Goal: Task Accomplishment & Management: Use online tool/utility

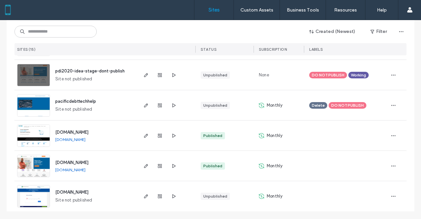
click at [217, 12] on label "Sites" at bounding box center [214, 10] width 11 height 6
click at [318, 32] on button "Created (Newest)" at bounding box center [333, 31] width 58 height 11
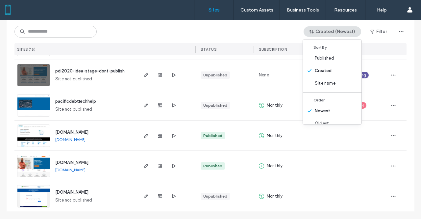
click at [308, 25] on div "Created (Newest) Filter SITES (15) STATUS SUBSCRIPTION LABELS" at bounding box center [210, 37] width 392 height 35
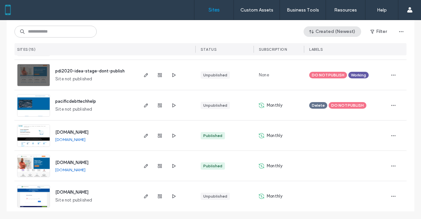
click at [320, 31] on button "Created (Newest)" at bounding box center [333, 31] width 58 height 11
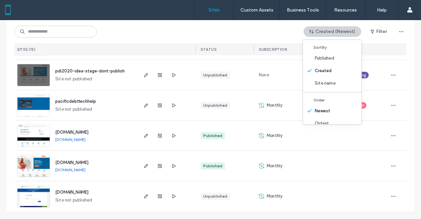
click at [319, 31] on button "Created (Newest)" at bounding box center [333, 31] width 58 height 11
click at [264, 35] on div "Created (Newest) Filter" at bounding box center [210, 31] width 392 height 13
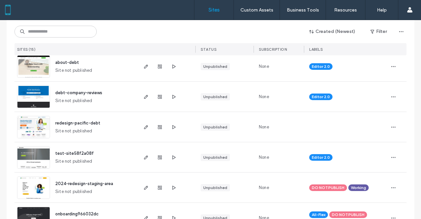
scroll to position [132, 0]
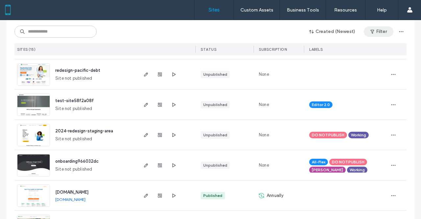
click at [380, 35] on button "Filter" at bounding box center [379, 31] width 30 height 11
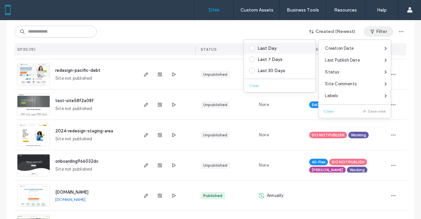
click at [294, 46] on div "Last Day" at bounding box center [283, 48] width 50 height 6
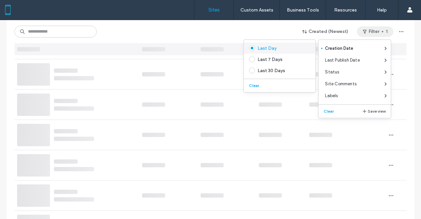
scroll to position [0, 0]
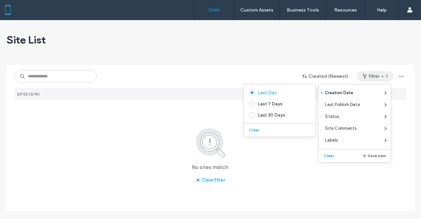
click at [367, 77] on button "Filter 1" at bounding box center [375, 76] width 37 height 11
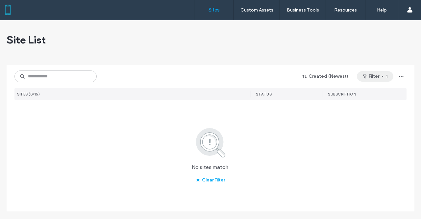
click at [357, 77] on button "Filter 1" at bounding box center [375, 76] width 37 height 11
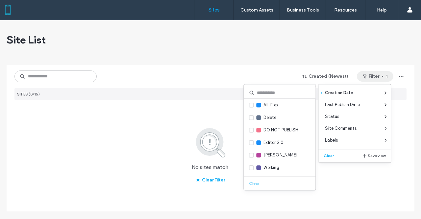
click at [319, 156] on div "Clear Save view" at bounding box center [355, 154] width 72 height 11
click at [330, 155] on button "Clear" at bounding box center [329, 156] width 17 height 8
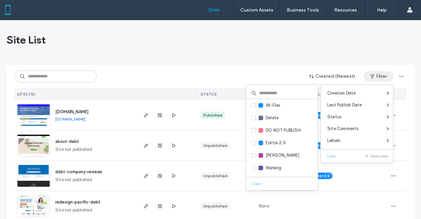
click at [170, 58] on div "Site List" at bounding box center [211, 39] width 408 height 39
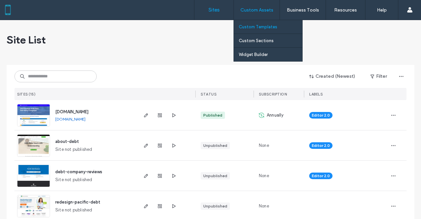
click at [246, 27] on label "Custom Templates" at bounding box center [258, 26] width 39 height 5
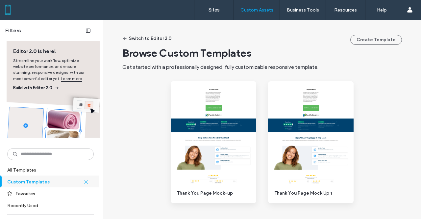
click at [190, 8] on div "Sites Custom Assets Custom Templates Custom Sections Widget Builder Business To…" at bounding box center [210, 10] width 421 height 20
click at [207, 11] on link "Sites" at bounding box center [214, 10] width 39 height 20
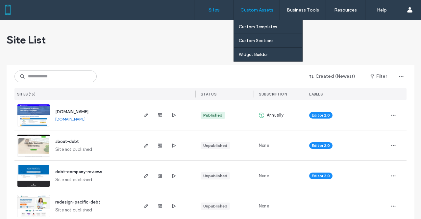
click at [245, 12] on label "Custom Assets" at bounding box center [257, 10] width 33 height 6
click at [248, 29] on label "Custom Templates" at bounding box center [258, 26] width 39 height 5
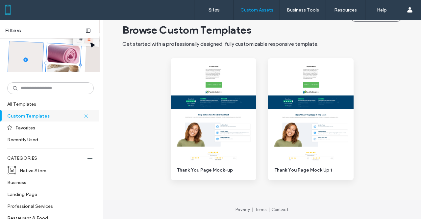
scroll to position [132, 0]
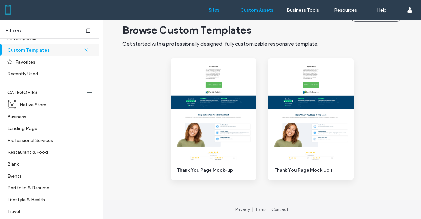
click at [215, 8] on label "Sites" at bounding box center [214, 10] width 11 height 6
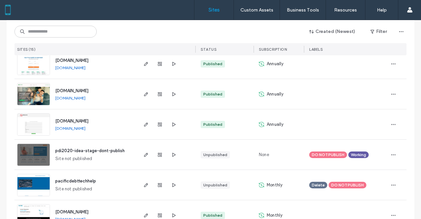
scroll to position [230, 0]
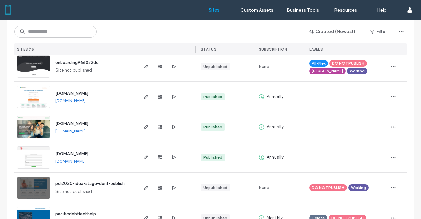
click at [82, 100] on link "[DOMAIN_NAME]" at bounding box center [70, 100] width 30 height 5
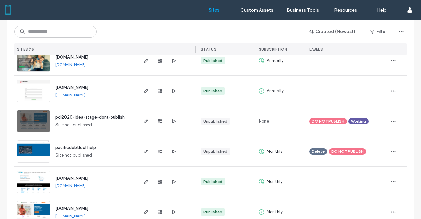
scroll to position [329, 0]
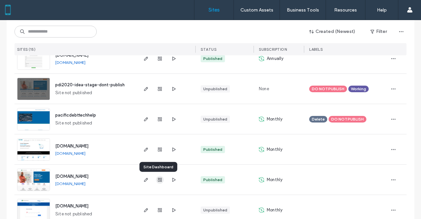
click at [158, 179] on use "button" at bounding box center [160, 180] width 4 height 4
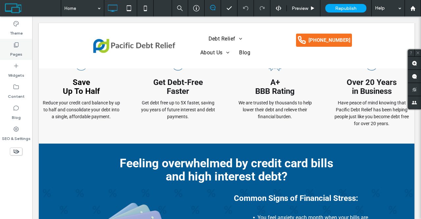
click at [14, 53] on label "Pages" at bounding box center [16, 52] width 12 height 9
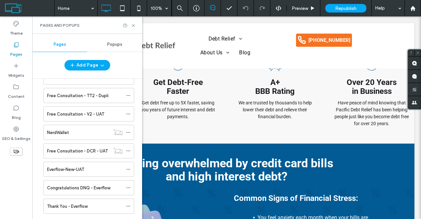
scroll to position [1034, 0]
click at [69, 164] on label "Everflow-New-UAT" at bounding box center [65, 170] width 37 height 12
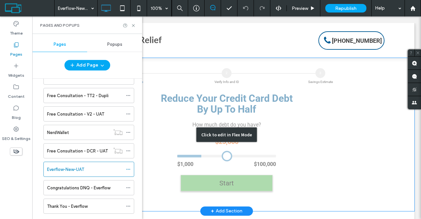
click at [262, 130] on div "Click to edit in Flex Mode" at bounding box center [227, 134] width 376 height 153
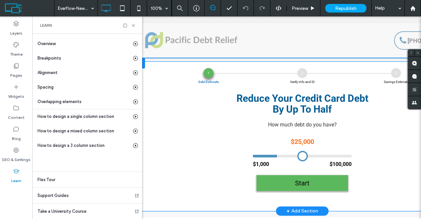
scroll to position [0, 174]
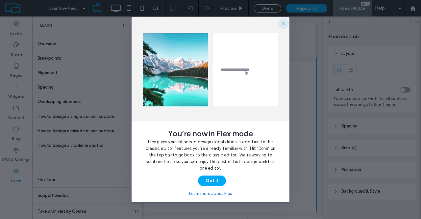
click at [283, 24] on icon "button" at bounding box center [283, 23] width 5 height 5
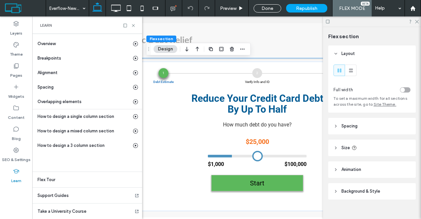
scroll to position [0, 32]
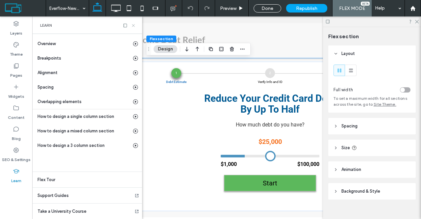
click at [134, 27] on icon at bounding box center [133, 25] width 5 height 5
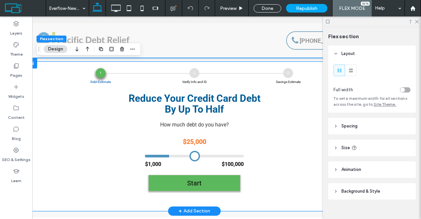
scroll to position [33, 0]
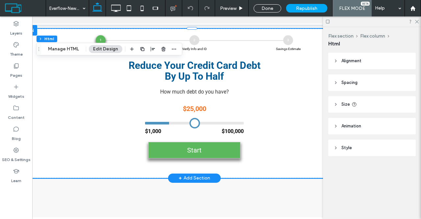
click at [213, 143] on button "Start" at bounding box center [194, 150] width 92 height 17
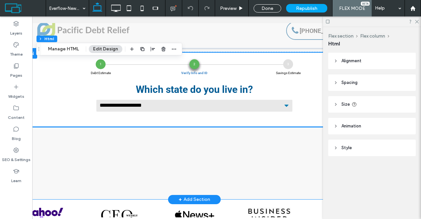
scroll to position [0, 0]
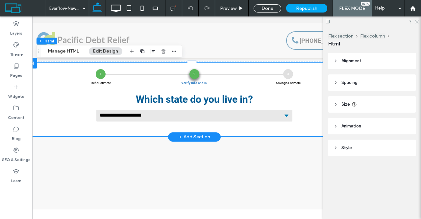
click at [99, 73] on div "1 Debt Estimate" at bounding box center [101, 74] width 10 height 10
click at [254, 119] on select "**********" at bounding box center [194, 115] width 197 height 13
click at [271, 117] on select "**********" at bounding box center [194, 115] width 197 height 13
click at [281, 114] on select "**********" at bounding box center [194, 115] width 197 height 13
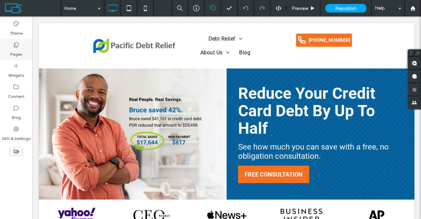
click at [17, 50] on label "Pages" at bounding box center [16, 52] width 12 height 9
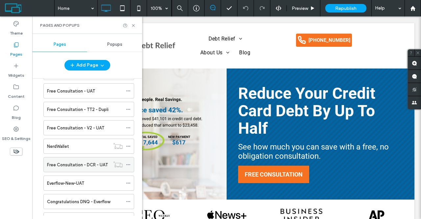
scroll to position [1034, 0]
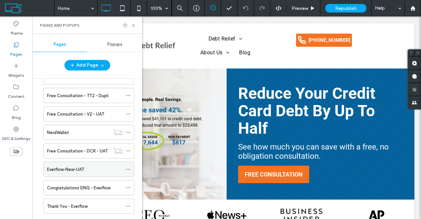
click at [65, 164] on label "Everflow-New-UAT" at bounding box center [65, 170] width 37 height 12
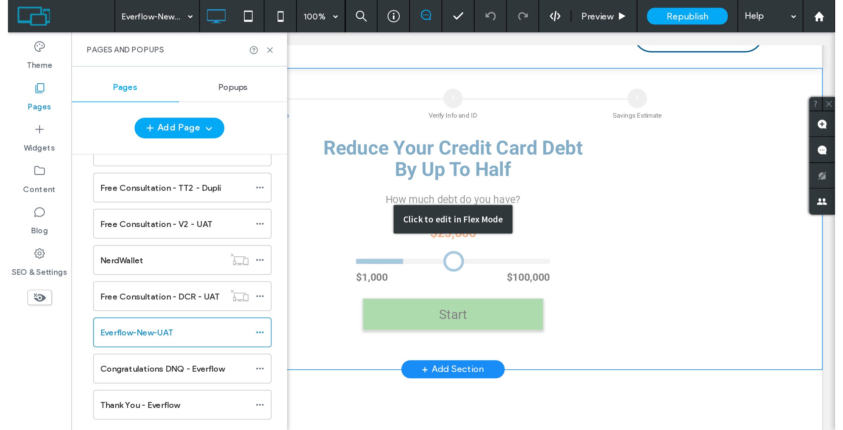
scroll to position [33, 0]
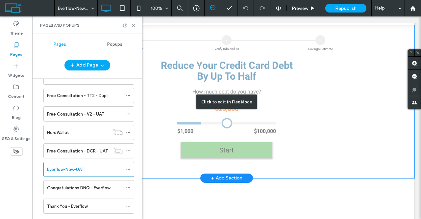
click at [355, 116] on div "Click to edit in Flex Mode" at bounding box center [227, 101] width 376 height 153
click at [355, 116] on div "1 Debt Estimate 2 Verify Info and ID 3 Savings Estimate Reduce Your Credit Card…" at bounding box center [227, 100] width 352 height 130
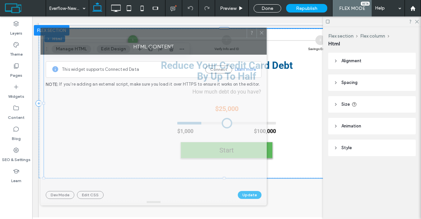
drag, startPoint x: 342, startPoint y: 27, endPoint x: 196, endPoint y: 33, distance: 146.6
click at [196, 33] on div at bounding box center [144, 33] width 206 height 10
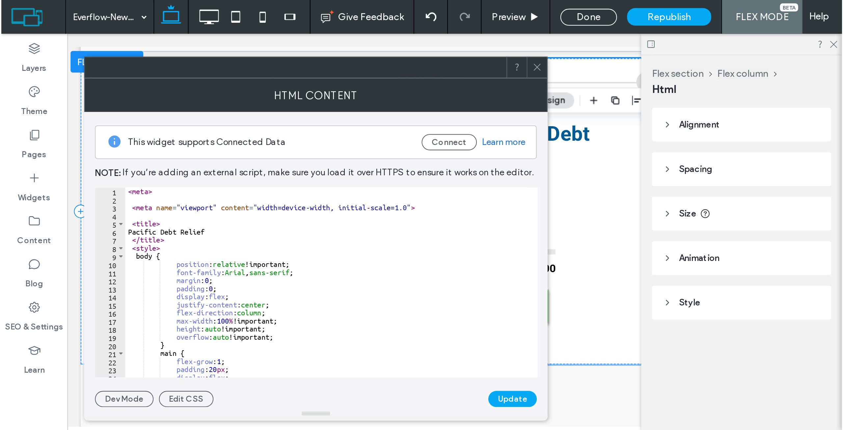
scroll to position [17, 0]
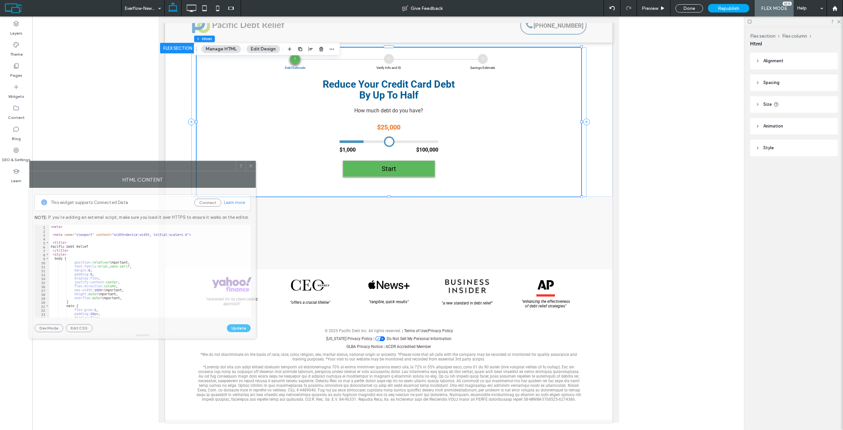
drag, startPoint x: 167, startPoint y: 33, endPoint x: 155, endPoint y: 167, distance: 134.2
click at [155, 167] on div at bounding box center [133, 166] width 206 height 10
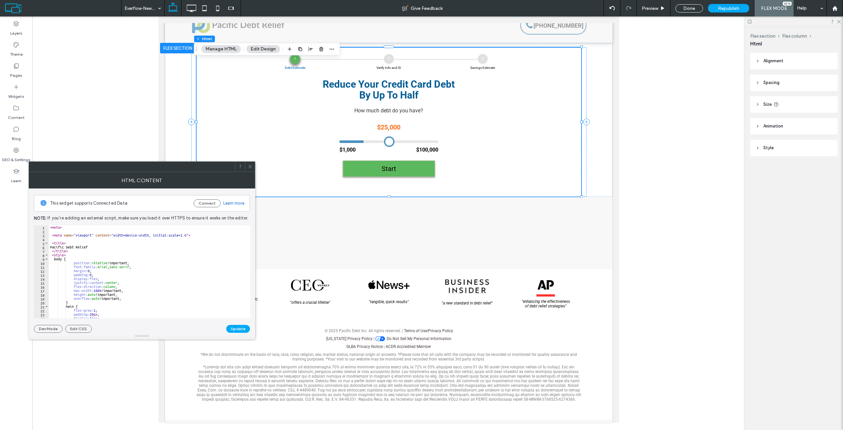
click at [114, 219] on div "< meta > < meta name = "viewport" content = "width=device-width, initial-scale=…" at bounding box center [557, 273] width 1016 height 96
type textarea "**********"
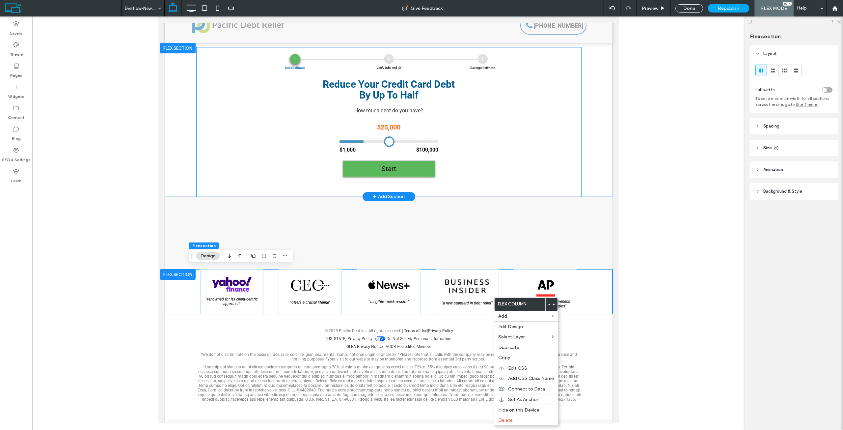
click at [298, 125] on div "1 Debt Estimate 2 Verify Info and ID 3 Savings Estimate Reduce Your Credit Card…" at bounding box center [388, 119] width 197 height 130
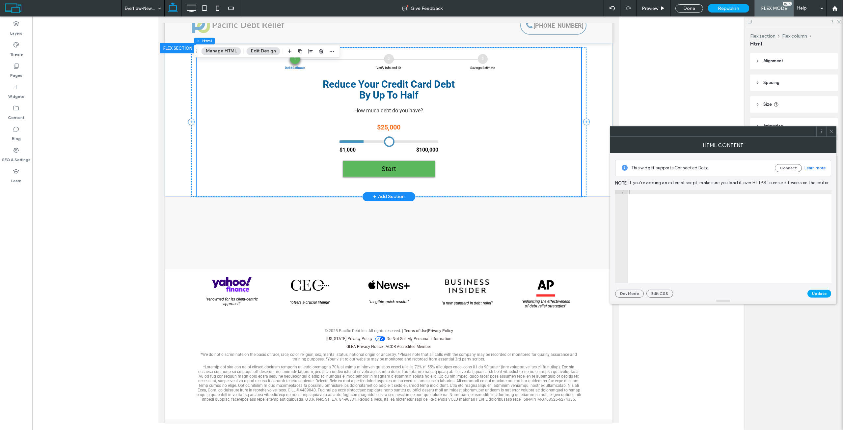
scroll to position [0, 0]
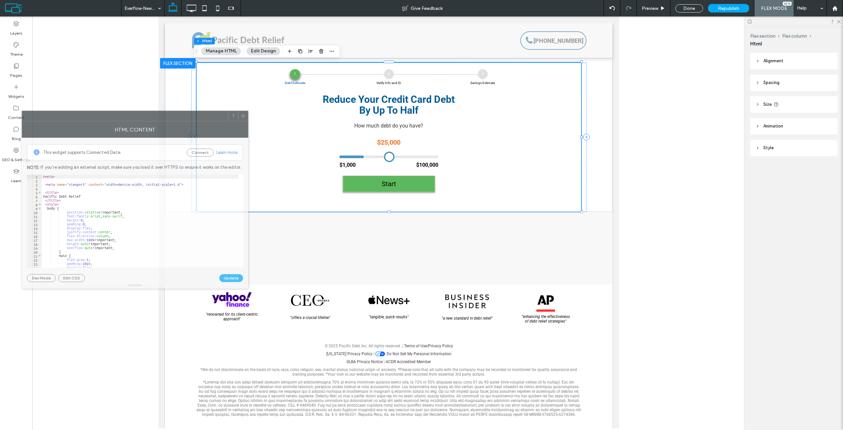
drag, startPoint x: 751, startPoint y: 136, endPoint x: 172, endPoint y: 121, distance: 578.8
click at [172, 121] on div at bounding box center [125, 116] width 206 height 10
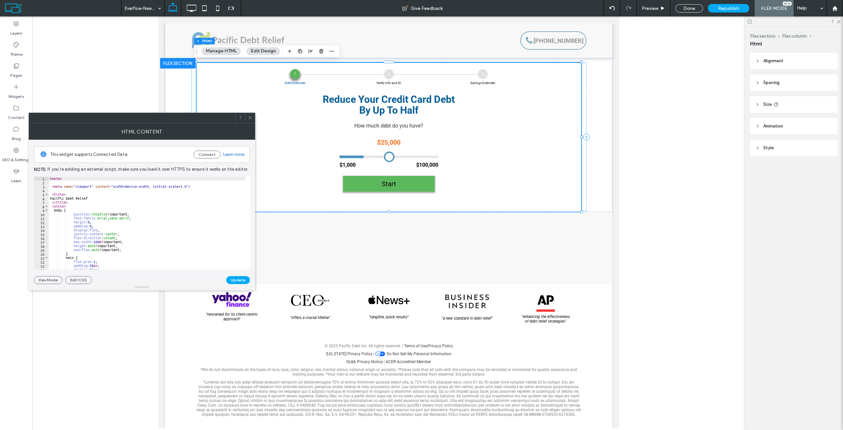
click at [112, 219] on div "< meta > < meta name = "viewport" content = "width=device-width, initial-scale=…" at bounding box center [557, 226] width 1016 height 101
click at [228, 219] on div "< meta > < meta name = "viewport" content = "width=device-width, initial-scale=…" at bounding box center [557, 224] width 1016 height 96
type textarea "**********"
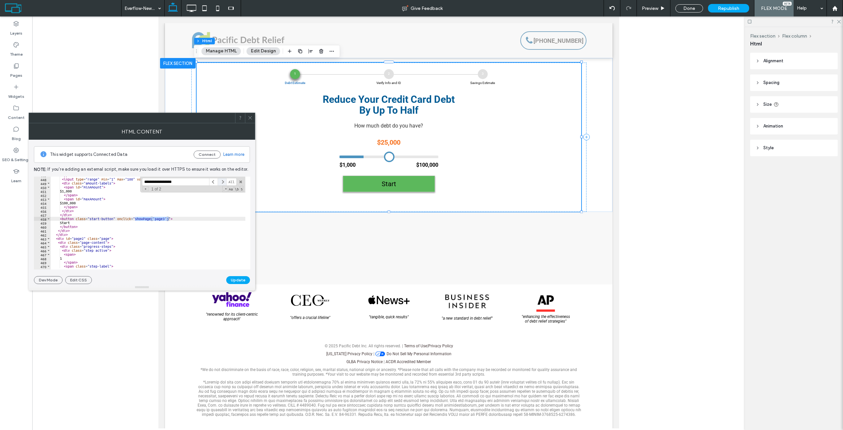
click at [219, 182] on span at bounding box center [222, 182] width 9 height 8
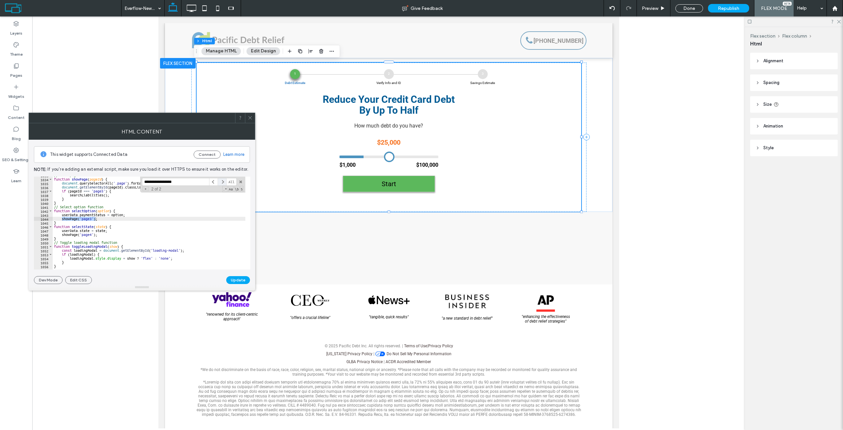
scroll to position [4079, 0]
click at [223, 184] on span at bounding box center [222, 182] width 9 height 8
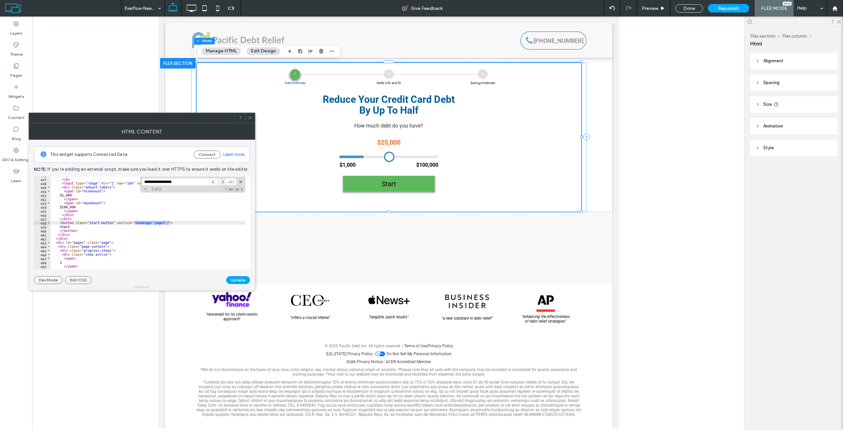
scroll to position [1761, 0]
click at [219, 183] on span at bounding box center [222, 182] width 9 height 8
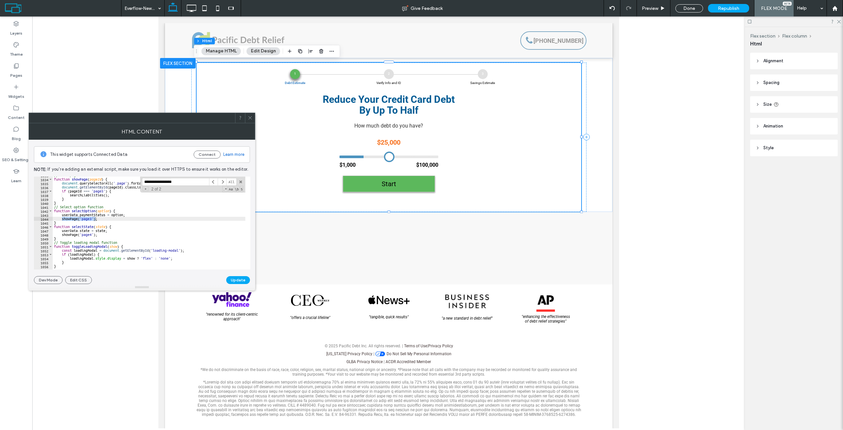
drag, startPoint x: 164, startPoint y: 183, endPoint x: 186, endPoint y: 185, distance: 21.8
click at [186, 185] on div "**********" at bounding box center [192, 184] width 105 height 16
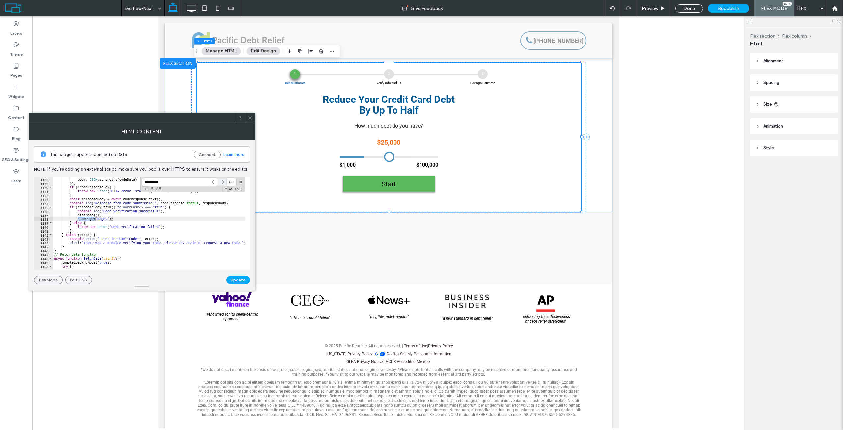
type input "*********"
click at [223, 180] on span at bounding box center [222, 182] width 9 height 8
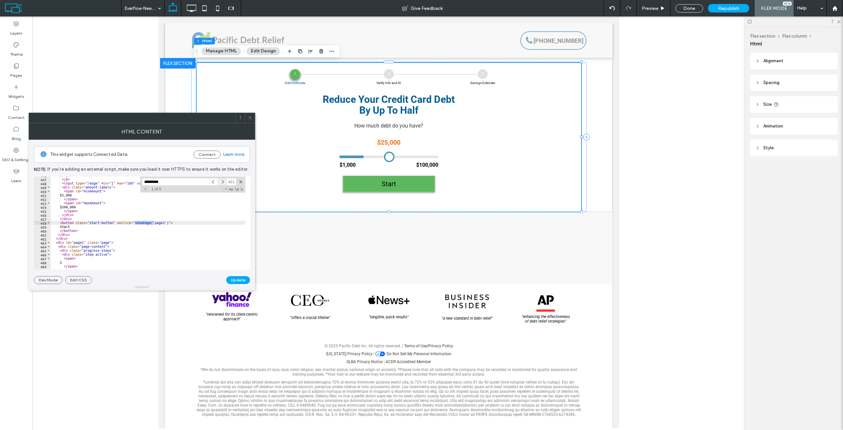
scroll to position [1761, 0]
click at [223, 180] on span at bounding box center [222, 182] width 9 height 8
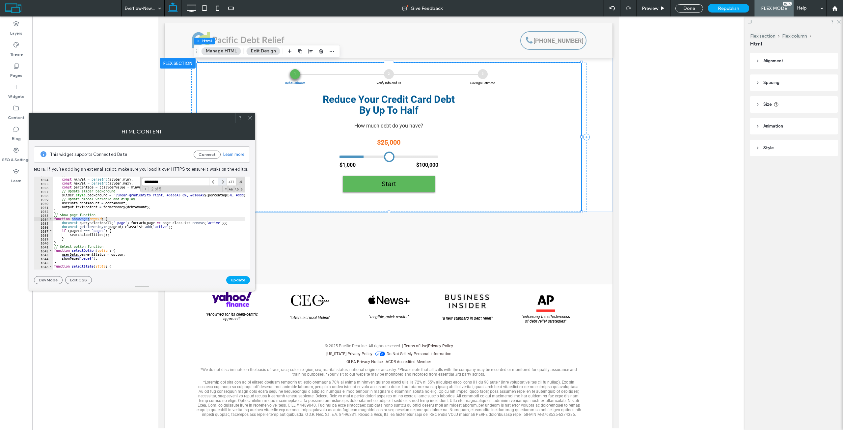
scroll to position [4040, 0]
click at [225, 180] on span at bounding box center [222, 182] width 9 height 8
click at [211, 182] on span at bounding box center [213, 182] width 9 height 8
click at [113, 219] on div "// Calculate percentage for visual feedback const minVal = parseInt ( slider . …" at bounding box center [561, 221] width 1016 height 96
click at [70, 219] on div "// Calculate percentage for visual feedback const minVal = parseInt ( slider . …" at bounding box center [561, 221] width 1016 height 96
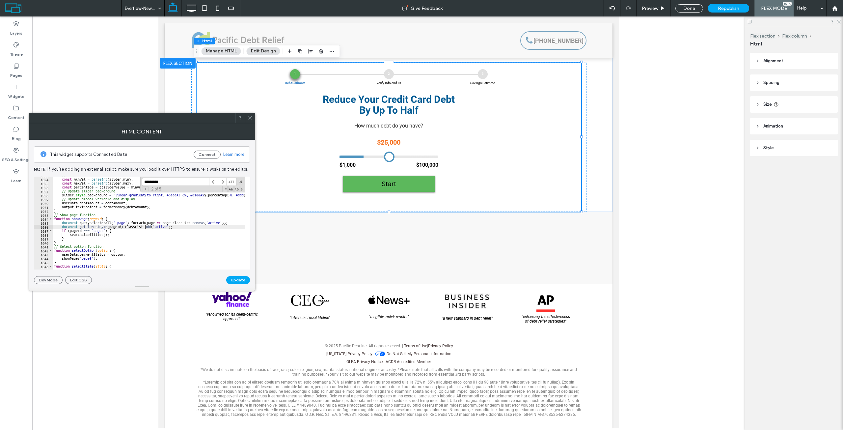
click at [145, 219] on div "// Calculate percentage for visual feedback const minVal = parseInt ( slider . …" at bounding box center [561, 221] width 1016 height 96
type textarea "**********"
click at [222, 182] on span at bounding box center [222, 182] width 9 height 8
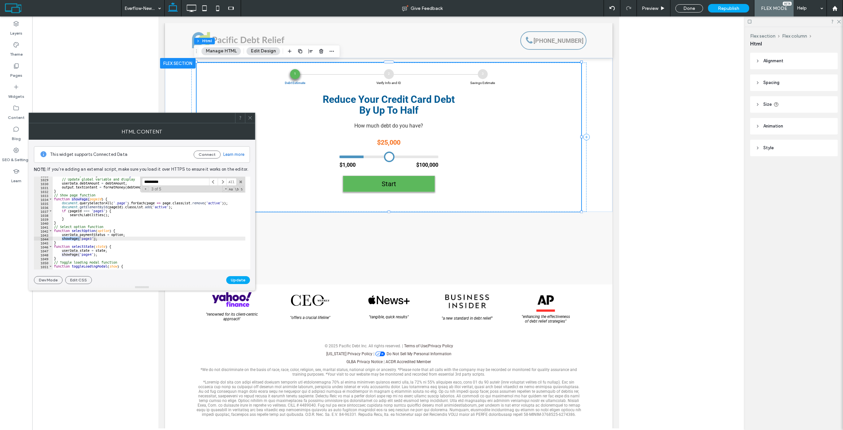
scroll to position [4060, 0]
click at [223, 183] on span at bounding box center [222, 182] width 9 height 8
click at [223, 184] on span at bounding box center [222, 182] width 9 height 8
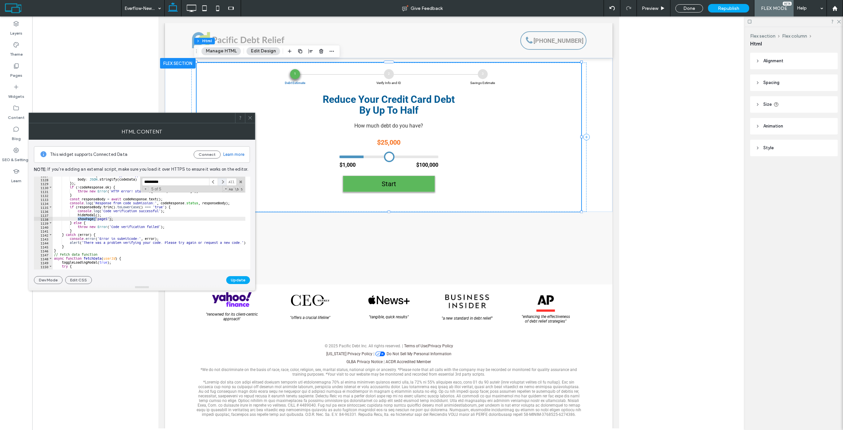
click at [220, 185] on span at bounding box center [222, 182] width 9 height 8
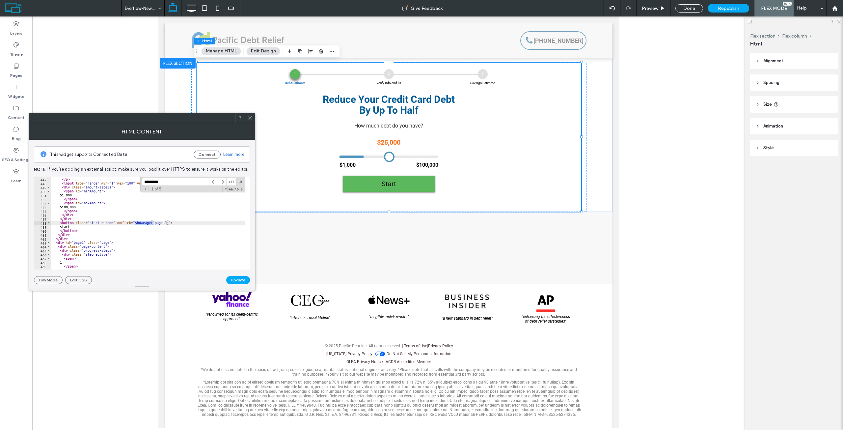
drag, startPoint x: 645, startPoint y: 7, endPoint x: 634, endPoint y: 46, distance: 40.6
click at [421, 46] on div at bounding box center [437, 221] width 810 height 411
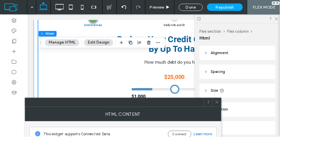
scroll to position [56, 0]
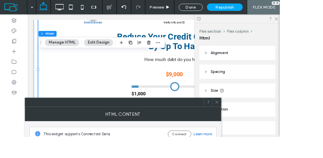
type input "*"
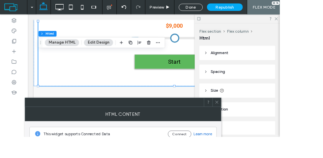
click at [200, 61] on button "Start" at bounding box center [196, 69] width 92 height 17
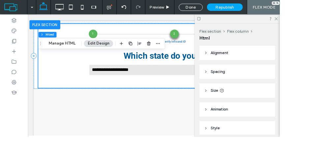
scroll to position [1, 0]
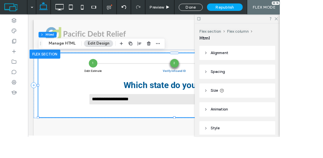
click at [157, 110] on select "**********" at bounding box center [196, 112] width 197 height 13
click at [233, 112] on select "**********" at bounding box center [196, 112] width 197 height 13
click at [320, 23] on icon at bounding box center [318, 21] width 4 height 4
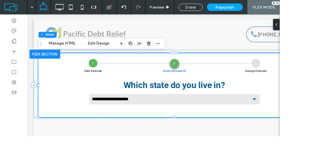
click at [282, 112] on select "**********" at bounding box center [196, 112] width 197 height 13
click at [288, 114] on select "**********" at bounding box center [196, 112] width 197 height 13
click at [186, 116] on select "**********" at bounding box center [196, 112] width 197 height 13
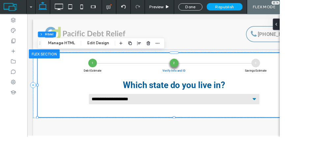
scroll to position [0, 0]
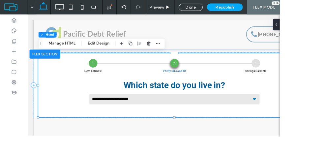
click at [133, 110] on select "**********" at bounding box center [196, 112] width 197 height 13
click at [25, 143] on div at bounding box center [16, 86] width 32 height 141
click at [150, 113] on select "**********" at bounding box center [196, 112] width 197 height 13
click at [288, 110] on select "**********" at bounding box center [196, 112] width 197 height 13
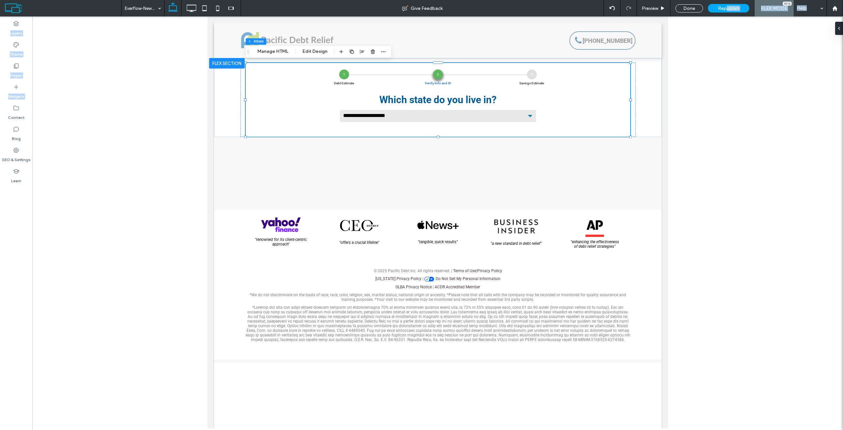
drag, startPoint x: 727, startPoint y: 8, endPoint x: -211, endPoint y: 103, distance: 942.3
click at [0, 103] on html ".wqwq-1{fill:#231f20;} .cls-1q, .cls-2q { fill-rule: evenodd; } .cls-2q { fill:…" at bounding box center [421, 215] width 843 height 430
click at [421, 15] on div "Done" at bounding box center [689, 8] width 38 height 16
click at [421, 10] on span "Republish" at bounding box center [728, 9] width 21 height 6
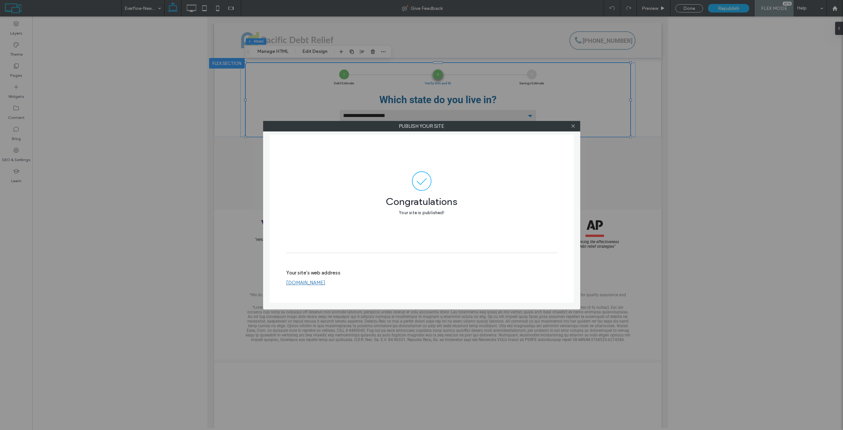
click at [421, 129] on div at bounding box center [573, 126] width 10 height 10
click at [421, 128] on span at bounding box center [572, 126] width 5 height 10
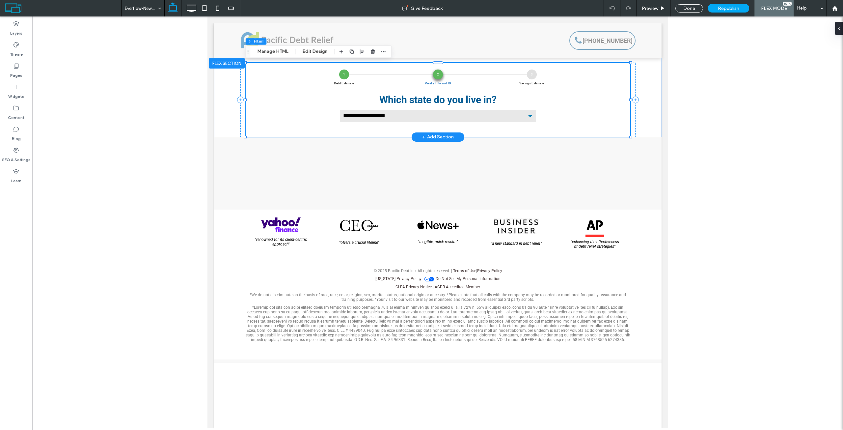
click at [256, 112] on div "**********" at bounding box center [437, 96] width 371 height 54
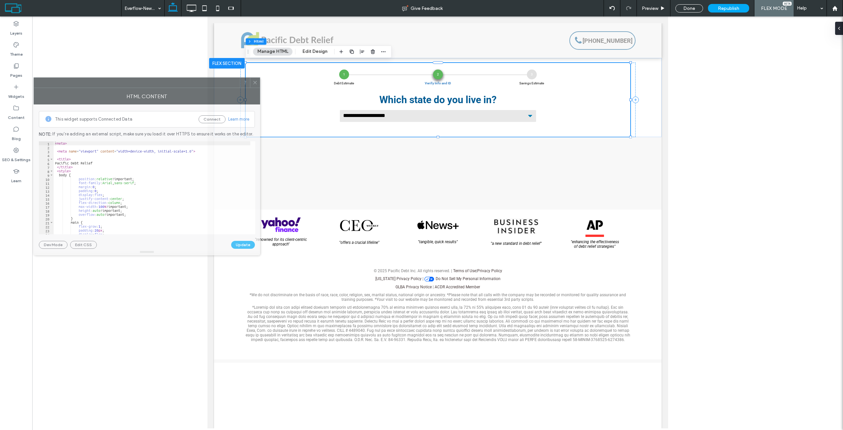
drag, startPoint x: 729, startPoint y: 131, endPoint x: 153, endPoint y: 83, distance: 578.1
click at [153, 83] on div at bounding box center [137, 83] width 206 height 10
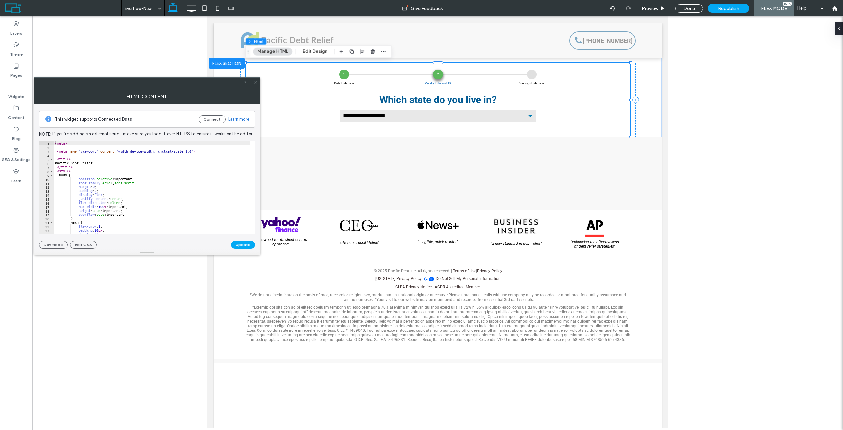
type textarea "******"
click at [148, 176] on div "< meta > < meta name = "viewport" content = "width=device-width, initial-scale=…" at bounding box center [562, 191] width 1016 height 101
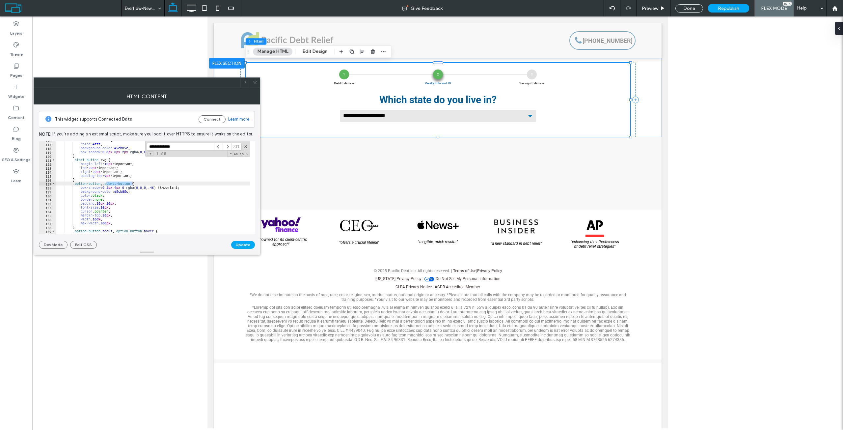
scroll to position [458, 0]
type input "**********"
click at [229, 146] on span at bounding box center [227, 147] width 9 height 8
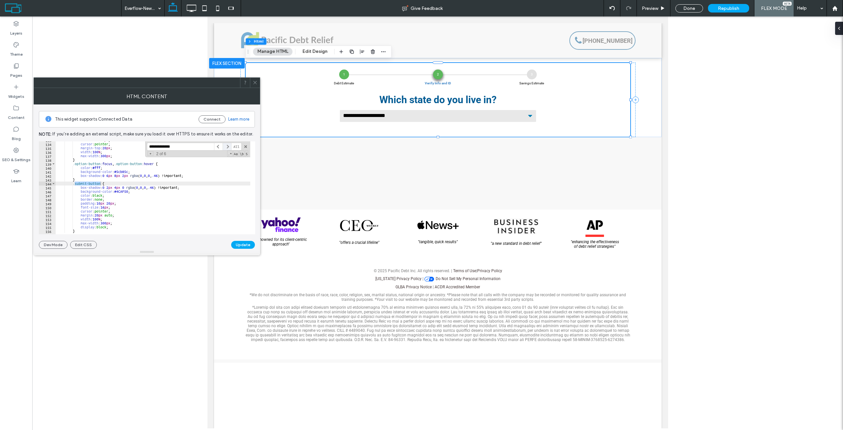
scroll to position [532, 0]
click at [229, 146] on span at bounding box center [227, 147] width 9 height 8
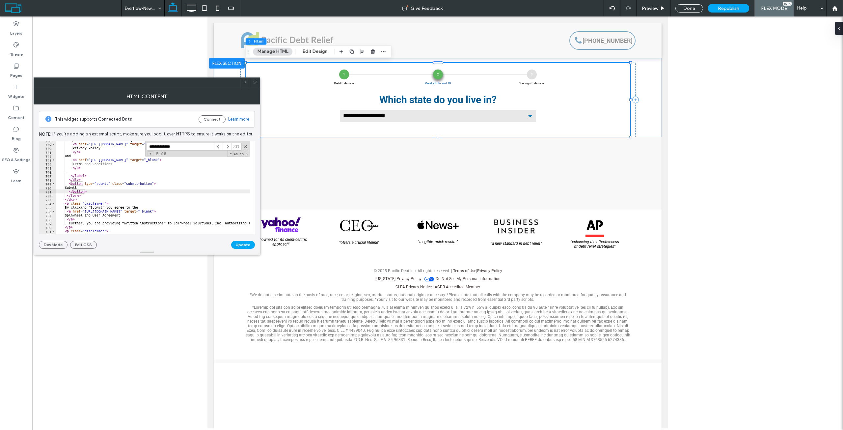
click at [76, 190] on div "I agree to receive SMS Text Messages at the above phone number from Pacific Deb…" at bounding box center [564, 186] width 1016 height 96
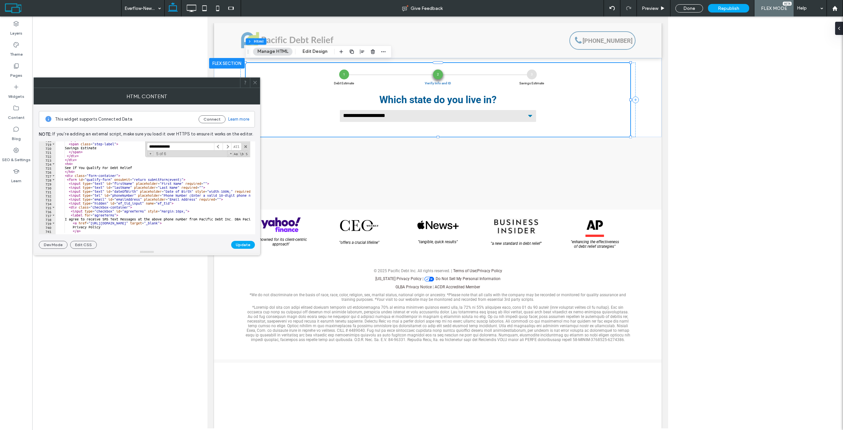
scroll to position [2835, 0]
click at [160, 179] on div "</ span > < span class = "step-label" > Savings Estimate </ span > </ div > </ …" at bounding box center [564, 186] width 1016 height 96
type textarea "**********"
click at [160, 179] on div "</ span > < span class = "step-label" > Savings Estimate </ span > </ div > </ …" at bounding box center [564, 186] width 1016 height 96
drag, startPoint x: 181, startPoint y: 144, endPoint x: 43, endPoint y: 139, distance: 137.7
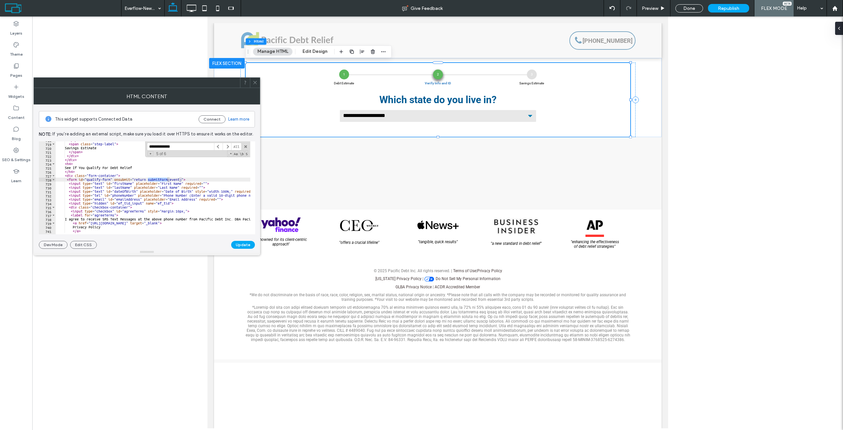
click at [43, 139] on div "**********" at bounding box center [147, 176] width 216 height 144
paste input
type input "**********"
click at [226, 144] on span at bounding box center [227, 147] width 9 height 8
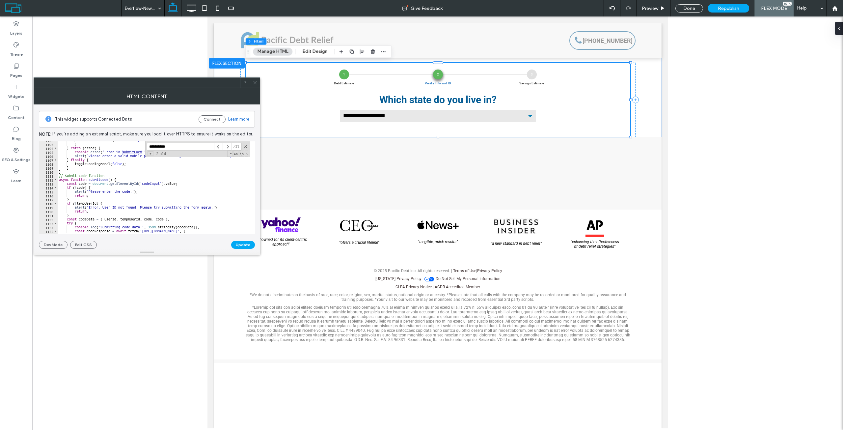
scroll to position [4352, 0]
click at [155, 198] on div "throw new Error ( 'Invalid response format: Expected a UUID' ) ; } } catch ( er…" at bounding box center [566, 186] width 1016 height 96
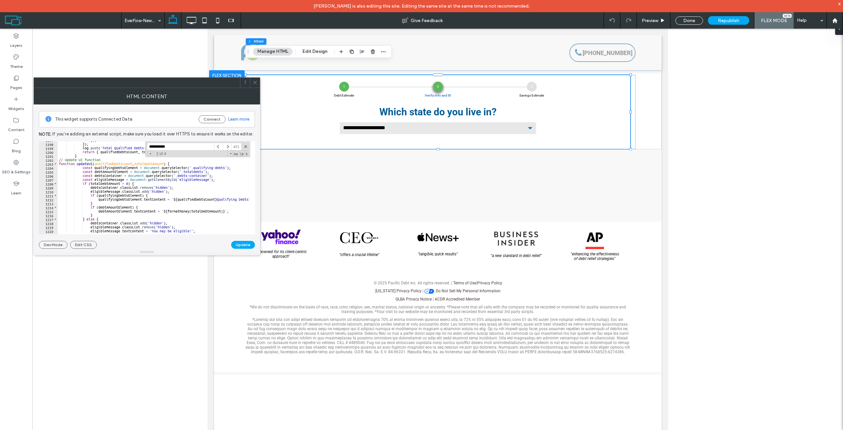
scroll to position [4727, 0]
click at [113, 165] on div "}) ; }) ; log . push ( ` Total Qualified Debts: ${ qualifiedDebtsCount } , Tota…" at bounding box center [566, 186] width 1016 height 96
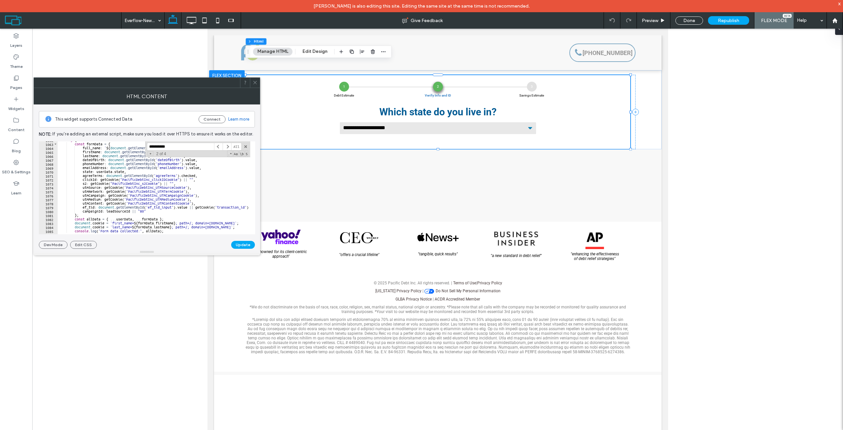
scroll to position [4135, 0]
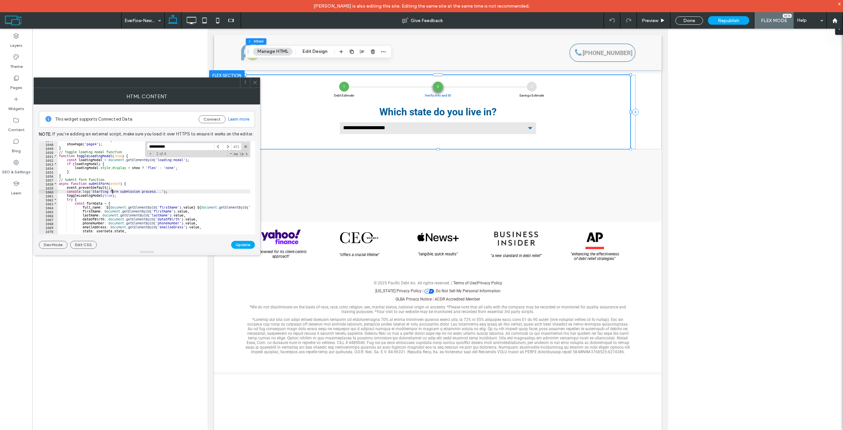
click at [113, 191] on div "userData . state = state ; showPage ( 'page4' ) ; } // Toggle loading modal fun…" at bounding box center [566, 186] width 1016 height 96
click at [93, 194] on div "userData . state = state ; showPage ( 'page4' ) ; } // Toggle loading modal fun…" at bounding box center [566, 186] width 1016 height 96
click at [189, 192] on div "userData . state = state ; showPage ( 'page4' ) ; } // Toggle loading modal fun…" at bounding box center [566, 186] width 1016 height 96
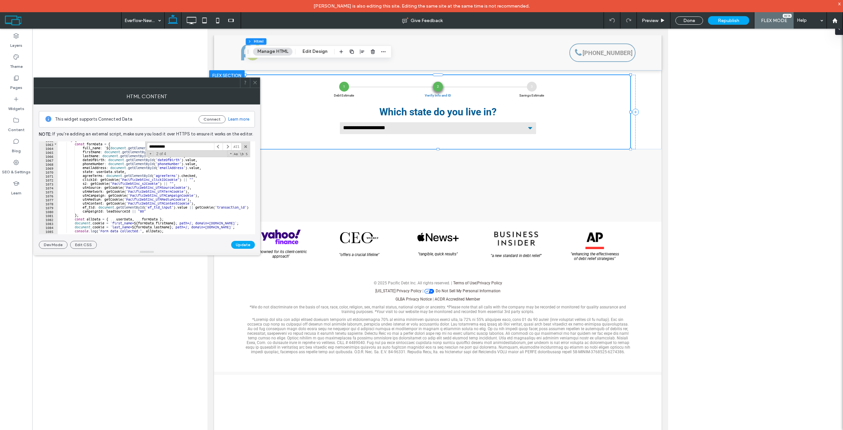
scroll to position [4194, 0]
drag, startPoint x: 123, startPoint y: 170, endPoint x: 96, endPoint y: 170, distance: 27.3
click at [96, 170] on div "try { const formData = { full_name : ` ${ document . getElementById ( 'firstNam…" at bounding box center [566, 186] width 1016 height 96
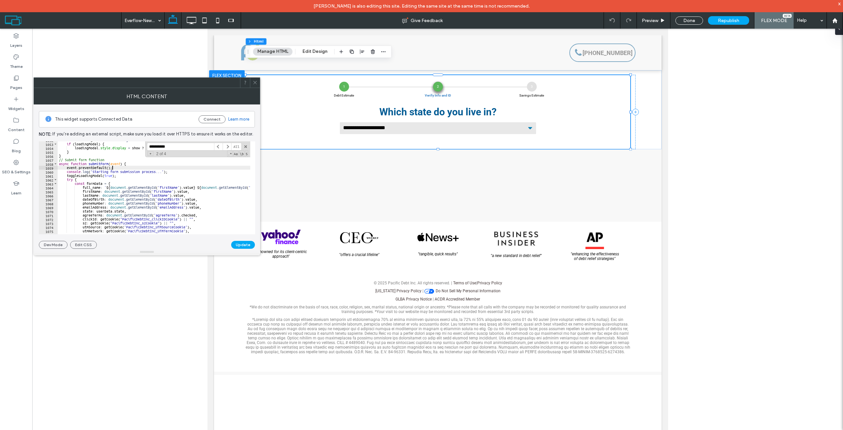
click at [118, 167] on div "const loadingModal = document . getElementById ( 'loading-modal' ) ; if ( loadi…" at bounding box center [566, 186] width 1016 height 96
click at [119, 171] on div "const loadingModal = document . getElementById ( 'loading-modal' ) ; if ( loadi…" at bounding box center [566, 186] width 1016 height 96
click at [137, 173] on div "const loadingModal = document . getElementById ( 'loading-modal' ) ; if ( loadi…" at bounding box center [566, 186] width 1016 height 96
type textarea "**********"
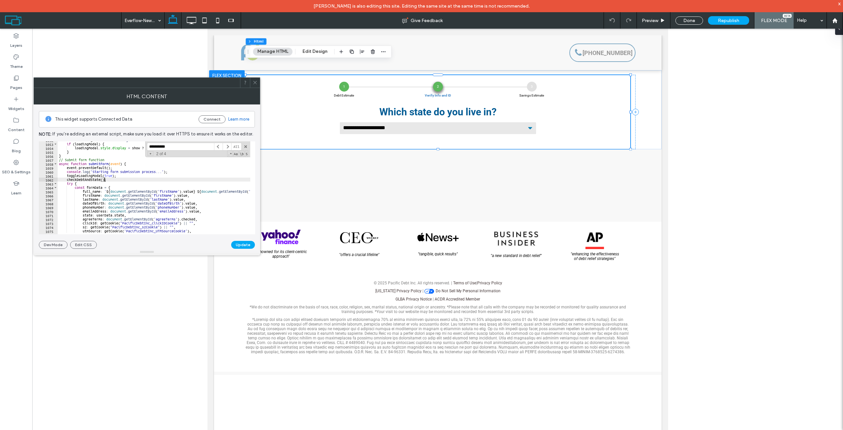
click at [123, 181] on div "const loadingModal = document . getElementById ( 'loading-modal' ) ; if ( loadi…" at bounding box center [566, 186] width 1016 height 96
click at [95, 179] on div "const loadingModal = document . getElementById ( 'loading-modal' ) ; if ( loadi…" at bounding box center [566, 186] width 1016 height 96
click at [86, 179] on div "const loadingModal = document . getElementById ( 'loading-modal' ) ; if ( loadi…" at bounding box center [154, 187] width 193 height 93
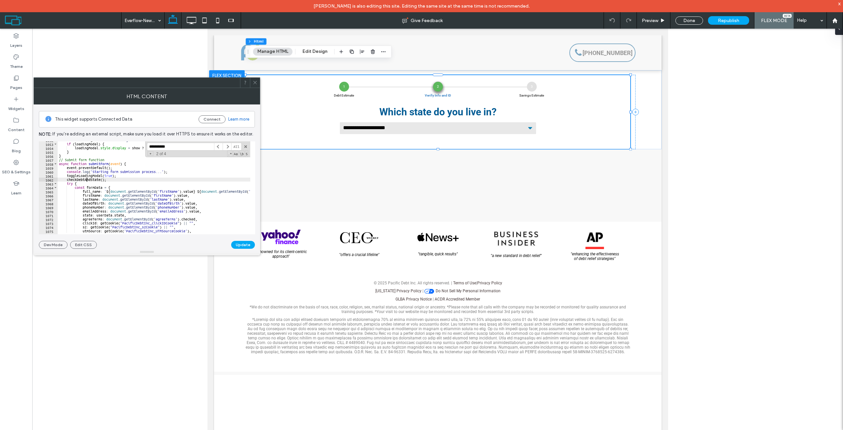
click at [71, 179] on div "const loadingModal = document . getElementById ( 'loading-modal' ) ; if ( loadi…" at bounding box center [566, 186] width 1016 height 96
click at [91, 179] on div "const loadingModal = document . getElementById ( 'loading-modal' ) ; if ( loadi…" at bounding box center [566, 186] width 1016 height 96
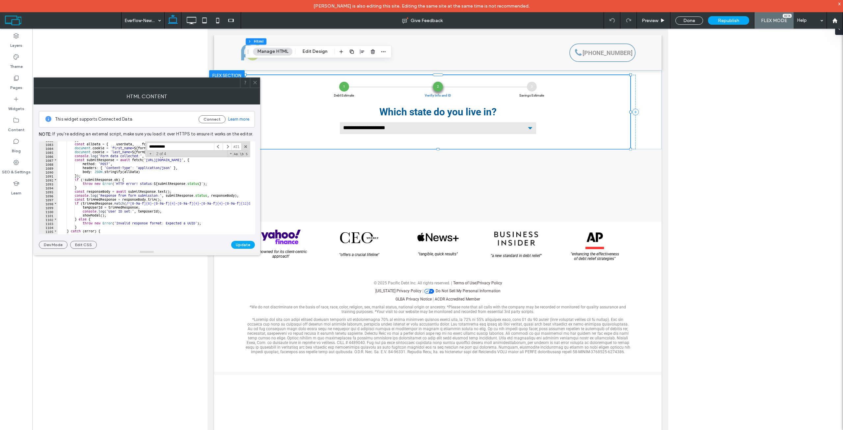
scroll to position [4332, 0]
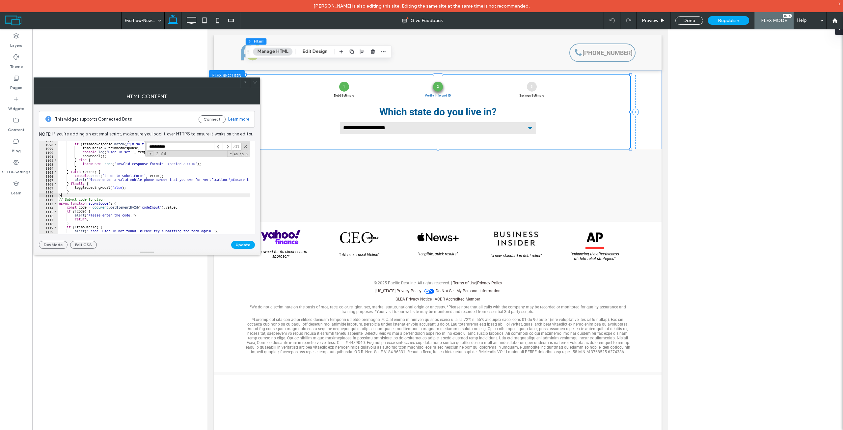
click at [98, 195] on div "const trimmedResponse = responseBody . trim ( ) ; if ( trimmedResponse . match …" at bounding box center [566, 186] width 1016 height 96
type textarea "*"
paste textarea "**********"
type textarea "**********"
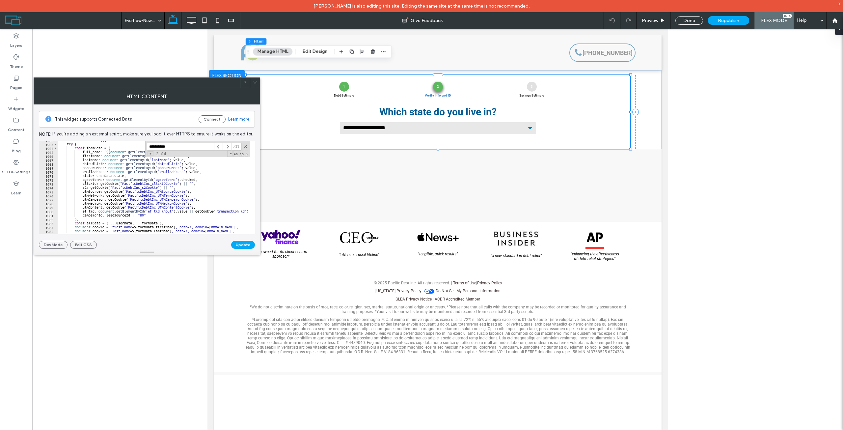
scroll to position [4194, 0]
click at [177, 175] on div "CheckDebtAndState ( ) ; try { const formData = { full_name : ` ${ document . ge…" at bounding box center [566, 186] width 1016 height 96
drag, startPoint x: 199, startPoint y: 173, endPoint x: 188, endPoint y: 170, distance: 11.6
click at [188, 170] on div "CheckDebtAndState ( ) ; try { const formData = { full_name : ` ${ document . ge…" at bounding box center [566, 186] width 1016 height 96
click at [203, 171] on div "CheckDebtAndState ( ) ; try { const formData = { full_name : ` ${ document . ge…" at bounding box center [154, 187] width 193 height 93
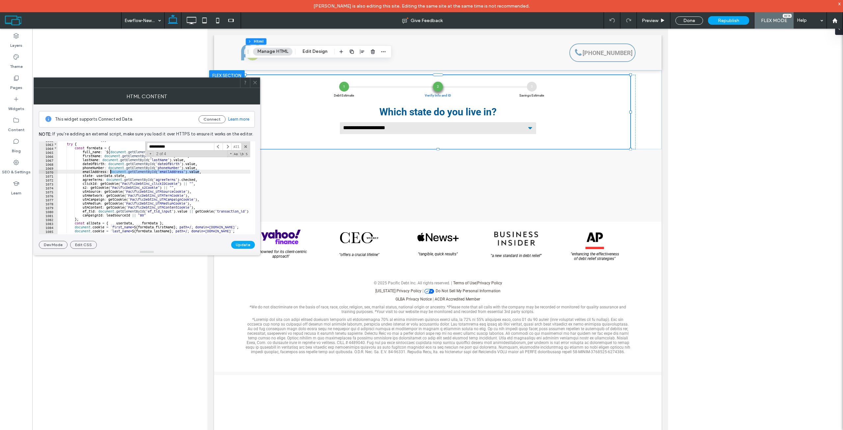
drag, startPoint x: 199, startPoint y: 171, endPoint x: 111, endPoint y: 172, distance: 87.9
click at [111, 172] on div "CheckDebtAndState ( ) ; try { const formData = { full_name : ` ${ document . ge…" at bounding box center [566, 186] width 1016 height 96
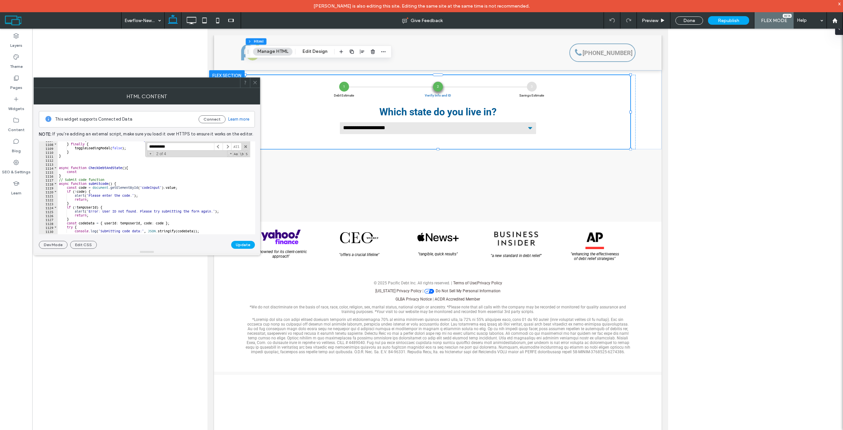
scroll to position [4372, 0]
click at [111, 167] on div "alert ( ` Please enter a valid mobile phone number that you own for verificatio…" at bounding box center [566, 186] width 1016 height 96
click at [96, 169] on div "alert ( ` Please enter a valid mobile phone number that you own for verificatio…" at bounding box center [566, 186] width 1016 height 96
click at [86, 177] on div "alert ( ` Please enter a valid mobile phone number that you own for verificatio…" at bounding box center [566, 186] width 1016 height 96
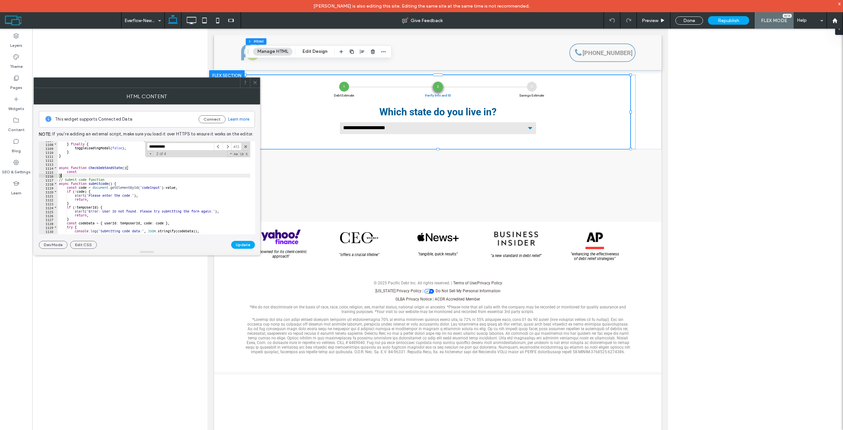
click at [99, 170] on div "alert ( ` Please enter a valid mobile phone number that you own for verificatio…" at bounding box center [566, 186] width 1016 height 96
paste textarea "**********"
click at [164, 176] on div "alert ( ` Please enter a valid mobile phone number that you own for verificatio…" at bounding box center [566, 186] width 1016 height 96
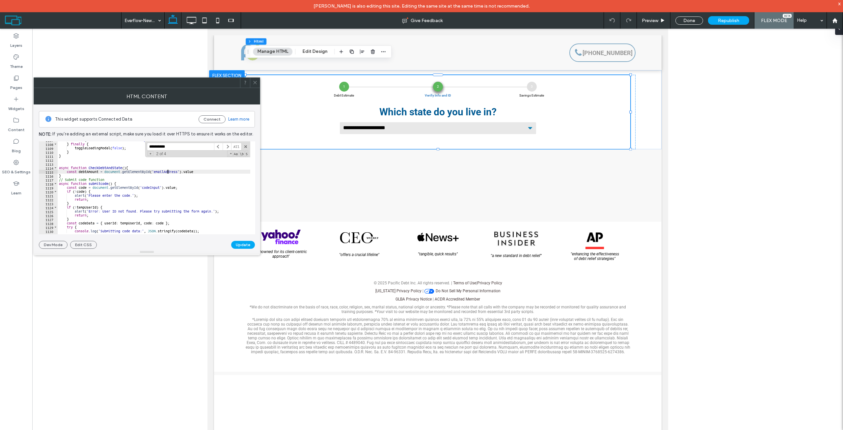
click at [168, 171] on div "alert ( ` Please enter a valid mobile phone number that you own for verificatio…" at bounding box center [566, 186] width 1016 height 96
paste textarea "Cursor at row 1115"
click at [203, 171] on div "alert ( ` Please enter a valid mobile phone number that you own for verificatio…" at bounding box center [566, 186] width 1016 height 96
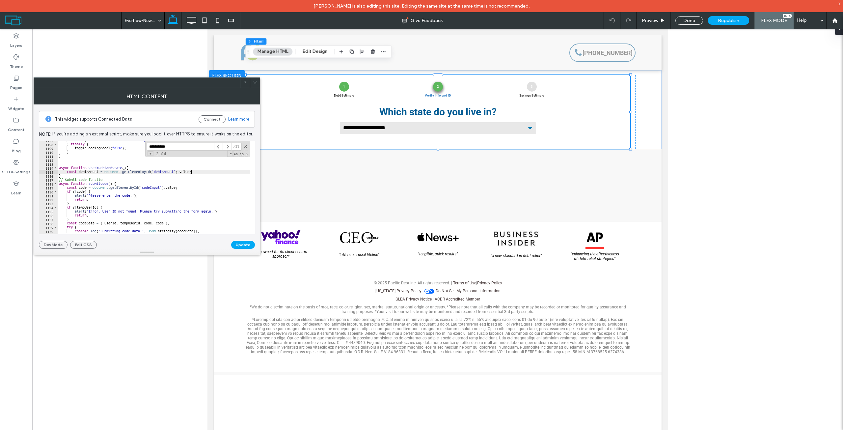
click at [68, 172] on div "alert ( ` Please enter a valid mobile phone number that you own for verificatio…" at bounding box center [566, 186] width 1016 height 96
click at [67, 172] on div "alert ( ` Please enter a valid mobile phone number that you own for verificatio…" at bounding box center [566, 186] width 1016 height 96
click at [199, 169] on div "alert ( ` Please enter a valid mobile phone number that you own for verificatio…" at bounding box center [566, 186] width 1016 height 96
click at [193, 173] on div "alert ( ` Please enter a valid mobile phone number that you own for verificatio…" at bounding box center [566, 186] width 1016 height 96
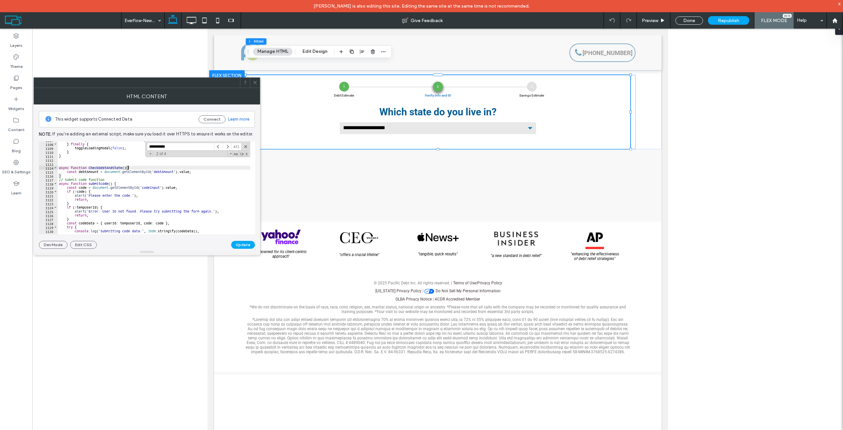
scroll to position [0, 0]
click at [203, 170] on div "alert ( ` Please enter a valid mobile phone number that you own for verificatio…" at bounding box center [566, 186] width 1016 height 96
type textarea "**********"
paste textarea "**********"
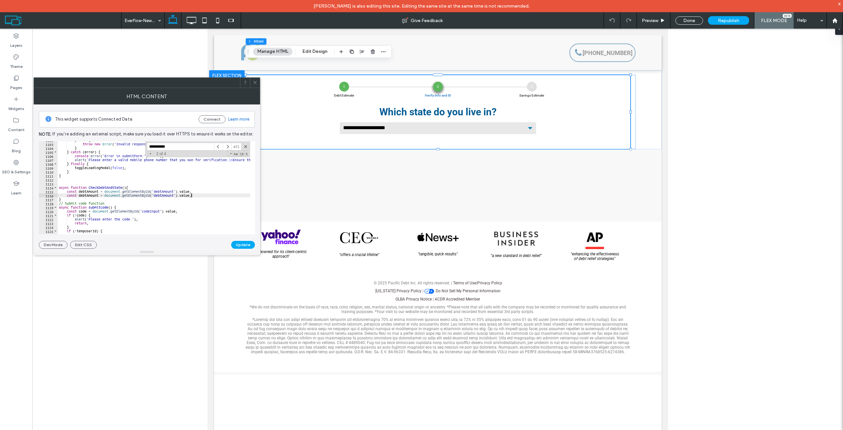
scroll to position [4392, 0]
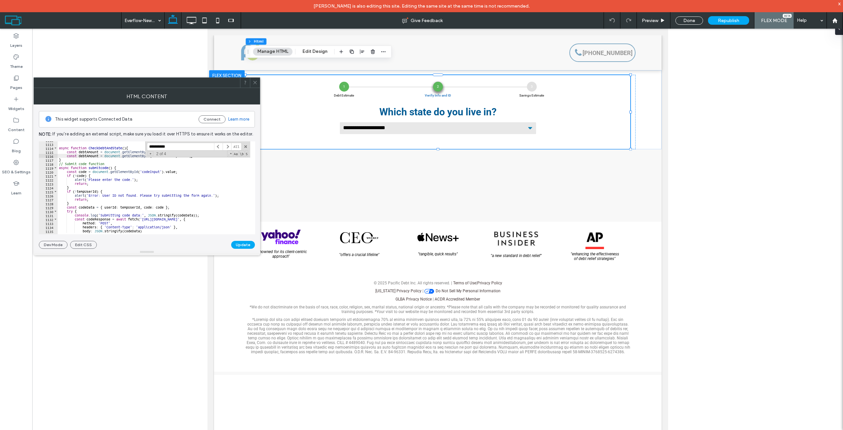
click at [85, 153] on div "async function CheckDebtAndState ( ) { const debtAmount = document . getElement…" at bounding box center [566, 186] width 1016 height 96
click at [86, 157] on div "async function CheckDebtAndState ( ) { const debtAmount = document . getElement…" at bounding box center [566, 186] width 1016 height 96
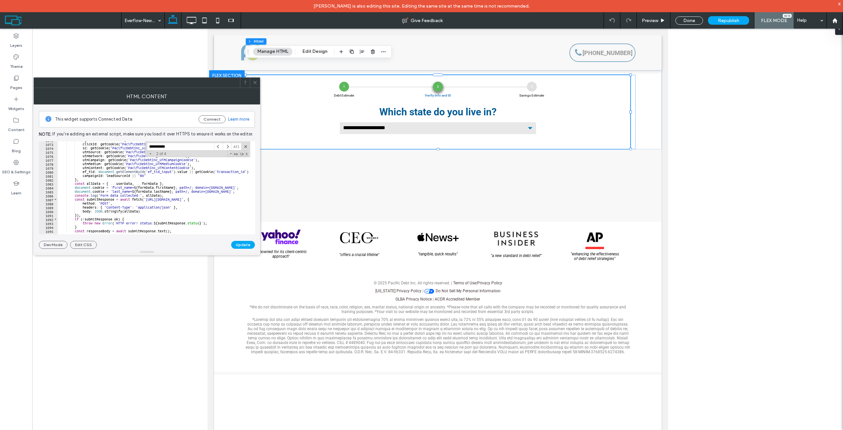
scroll to position [4194, 0]
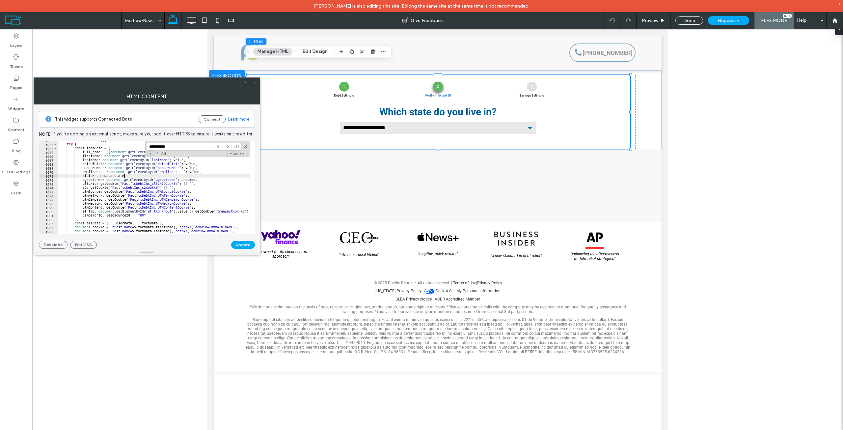
click at [124, 175] on div "CheckDebtAndState ( ) ; try { const formData = { full_name : ` ${ document . ge…" at bounding box center [566, 186] width 1016 height 96
type textarea "**********"
click at [102, 173] on div "CheckDebtAndState ( ) ; try { const formData = { full_name : ` ${ document . ge…" at bounding box center [566, 186] width 1016 height 96
click at [107, 175] on div "CheckDebtAndState ( ) ; try { const formData = { full_name : ` ${ document . ge…" at bounding box center [154, 187] width 193 height 93
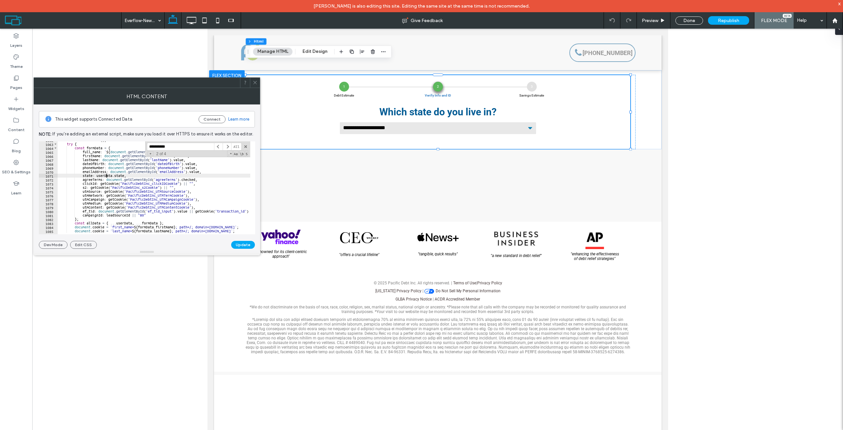
click at [105, 174] on div "CheckDebtAndState ( ) ; try { const formData = { full_name : ` ${ document . ge…" at bounding box center [566, 186] width 1016 height 96
drag, startPoint x: 187, startPoint y: 149, endPoint x: 114, endPoint y: 140, distance: 73.4
click at [114, 140] on div "**********" at bounding box center [147, 176] width 216 height 144
paste input
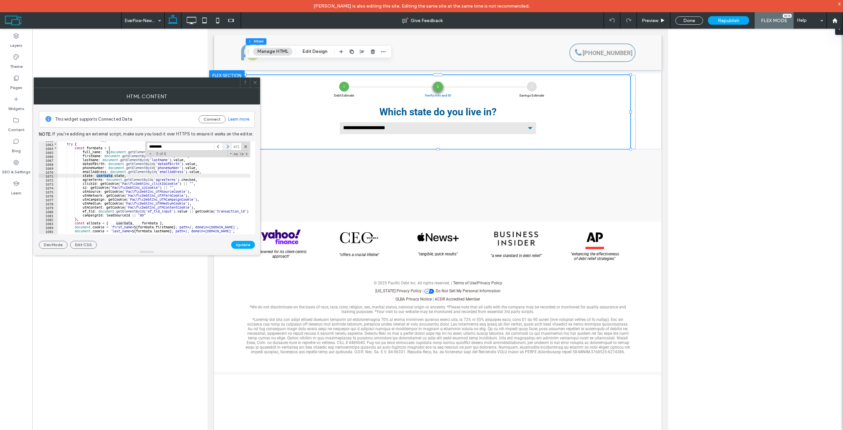
type input "********"
click at [228, 146] on span at bounding box center [227, 147] width 9 height 8
click at [219, 144] on span at bounding box center [218, 147] width 9 height 8
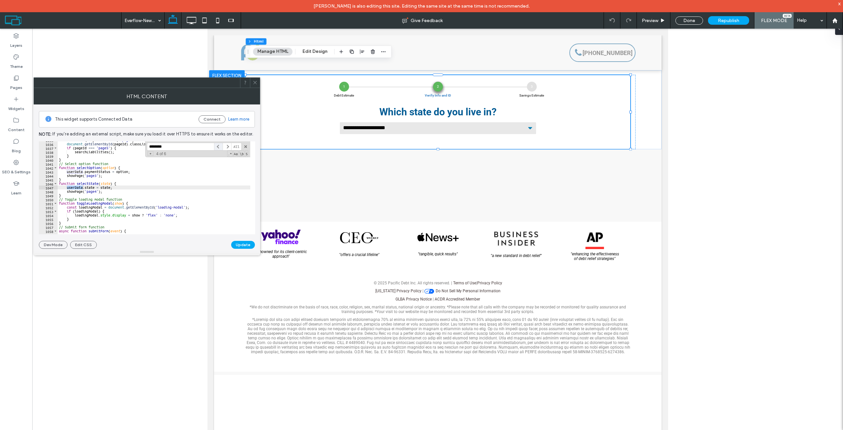
scroll to position [4087, 0]
click at [219, 143] on span at bounding box center [218, 147] width 9 height 8
click at [218, 145] on span at bounding box center [218, 147] width 9 height 8
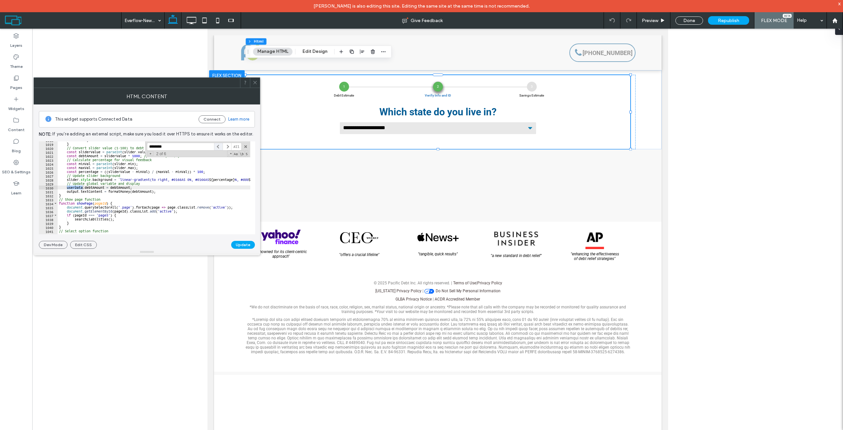
scroll to position [4020, 0]
click at [124, 188] on div "return ; } // Convert slider value (1-100) to debt amount in thousands const sl…" at bounding box center [566, 186] width 1016 height 96
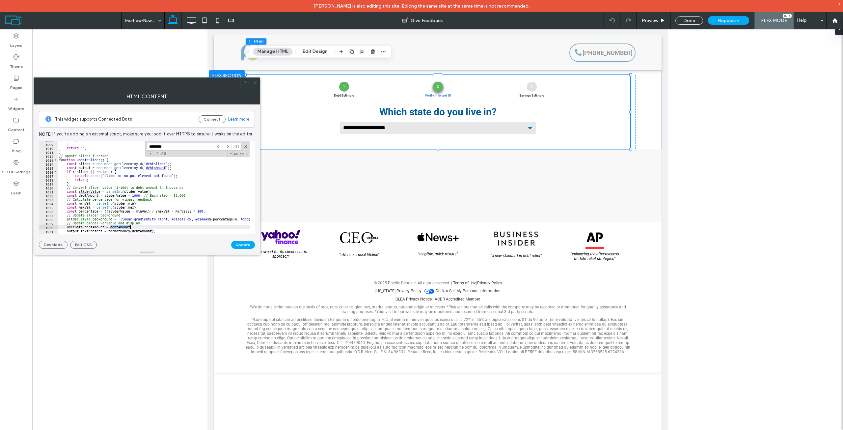
scroll to position [4000, 0]
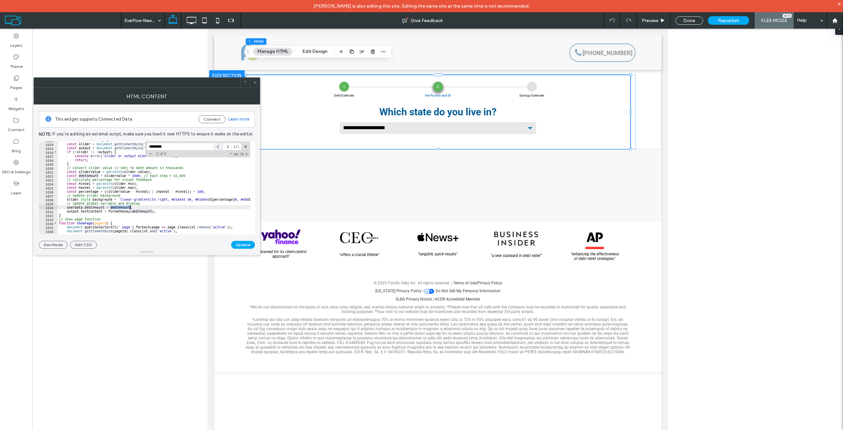
click at [221, 146] on span at bounding box center [218, 147] width 9 height 8
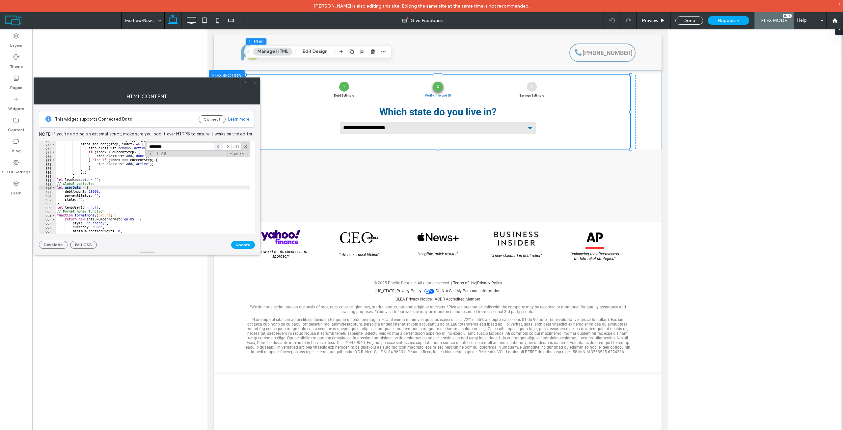
click at [219, 145] on span at bounding box center [218, 147] width 9 height 8
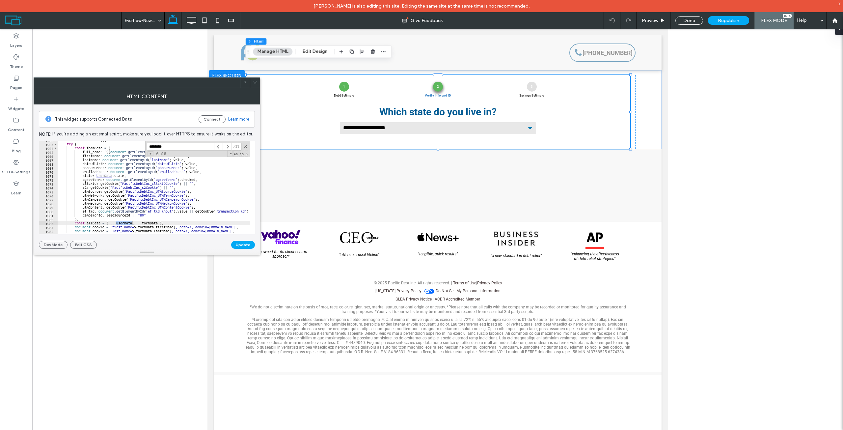
scroll to position [4194, 0]
drag, startPoint x: 125, startPoint y: 173, endPoint x: 96, endPoint y: 176, distance: 29.1
click at [96, 176] on div "CheckDebtAndState ( ) ; try { const formData = { full_name : ` ${ document . ge…" at bounding box center [566, 186] width 1016 height 96
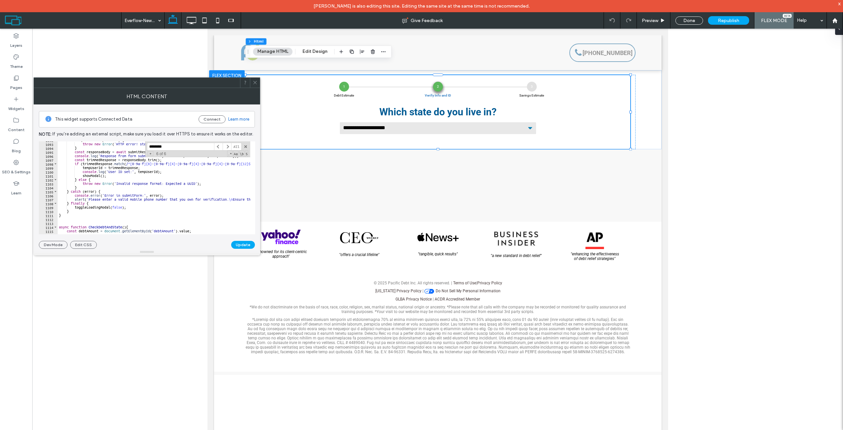
scroll to position [4332, 0]
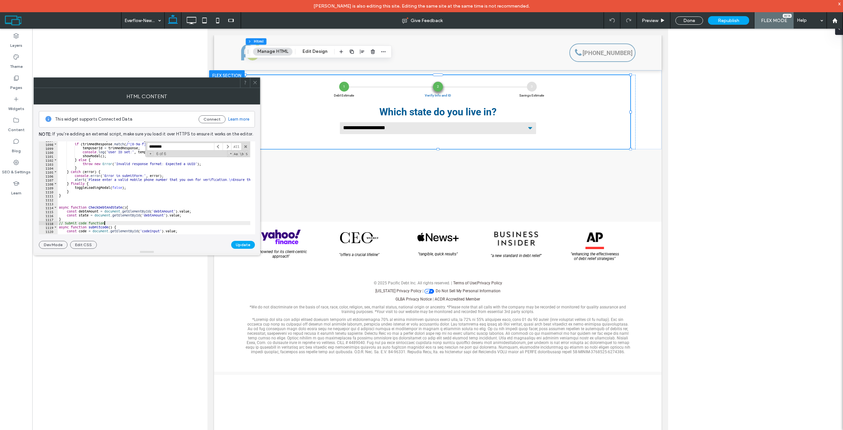
click at [112, 219] on div "const trimmedResponse = responseBody . trim ( ) ; if ( trimmedResponse . match …" at bounding box center [566, 186] width 1016 height 96
drag, startPoint x: 93, startPoint y: 215, endPoint x: 190, endPoint y: 214, distance: 96.4
click at [190, 214] on div "const trimmedResponse = responseBody . trim ( ) ; if ( trimmedResponse . match …" at bounding box center [566, 186] width 1016 height 96
paste textarea "Cursor at row 1116"
click at [94, 215] on div "const trimmedResponse = responseBody . trim ( ) ; if ( trimmedResponse . match …" at bounding box center [566, 186] width 1016 height 96
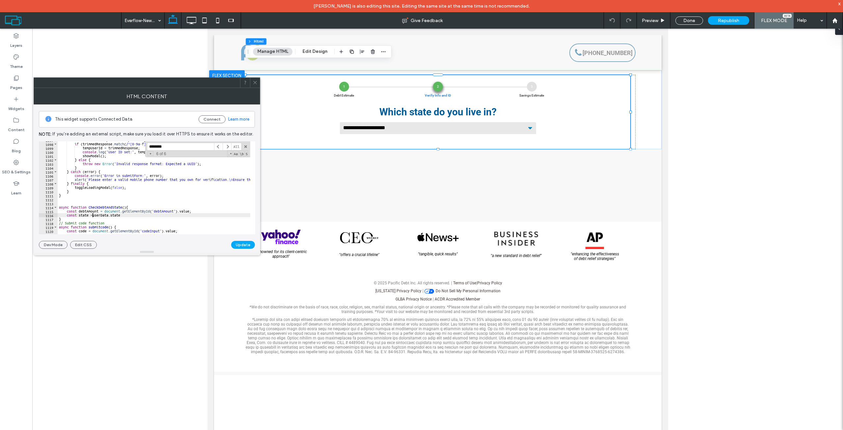
click at [92, 215] on div "const trimmedResponse = responseBody . trim ( ) ; if ( trimmedResponse . match …" at bounding box center [566, 186] width 1016 height 96
click at [142, 217] on div "const trimmedResponse = responseBody . trim ( ) ; if ( trimmedResponse . match …" at bounding box center [566, 186] width 1016 height 96
click at [150, 213] on div "const trimmedResponse = responseBody . trim ( ) ; if ( trimmedResponse . match …" at bounding box center [566, 186] width 1016 height 96
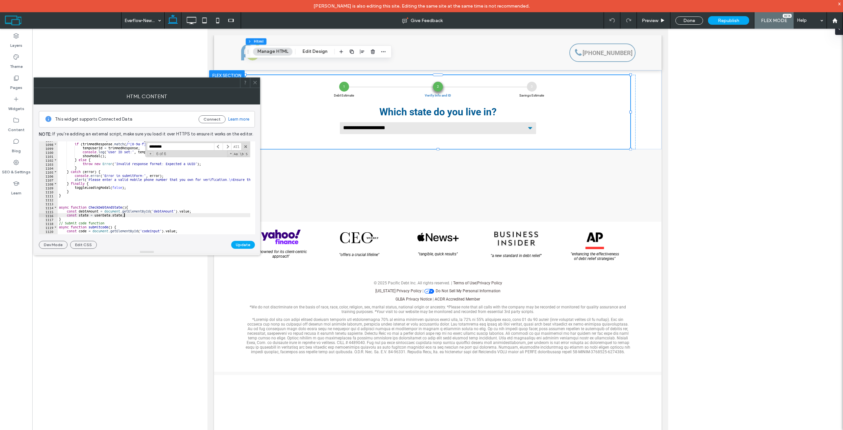
scroll to position [0, 5]
drag, startPoint x: 195, startPoint y: 211, endPoint x: 104, endPoint y: 211, distance: 90.8
click at [104, 211] on div "const trimmedResponse = responseBody . trim ( ) ; if ( trimmedResponse . match …" at bounding box center [566, 186] width 1016 height 96
paste textarea "Cursor at row 1115"
click at [84, 212] on div "const trimmedResponse = responseBody . trim ( ) ; if ( trimmedResponse . match …" at bounding box center [566, 186] width 1016 height 96
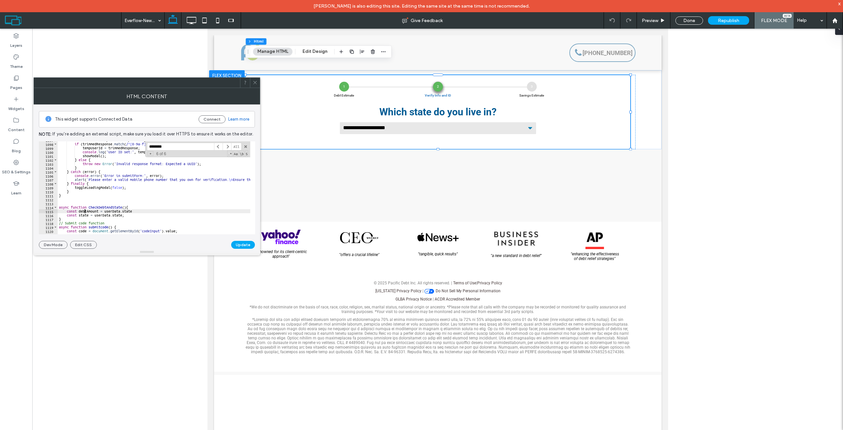
click at [84, 212] on div "const trimmedResponse = responseBody . trim ( ) ; if ( trimmedResponse . match …" at bounding box center [566, 186] width 1016 height 96
click at [128, 212] on div "const trimmedResponse = responseBody . trim ( ) ; if ( trimmedResponse . match …" at bounding box center [566, 186] width 1016 height 96
paste textarea "*****"
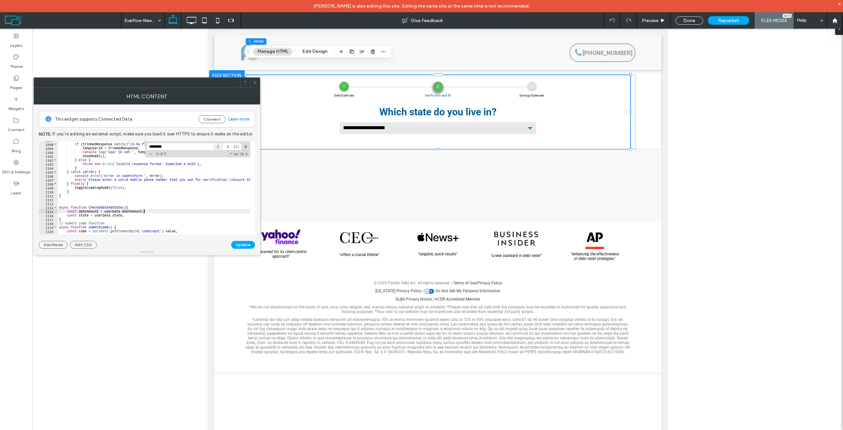
type textarea "**********"
click at [219, 146] on span at bounding box center [218, 147] width 9 height 8
click at [184, 185] on div at bounding box center [421, 215] width 843 height 430
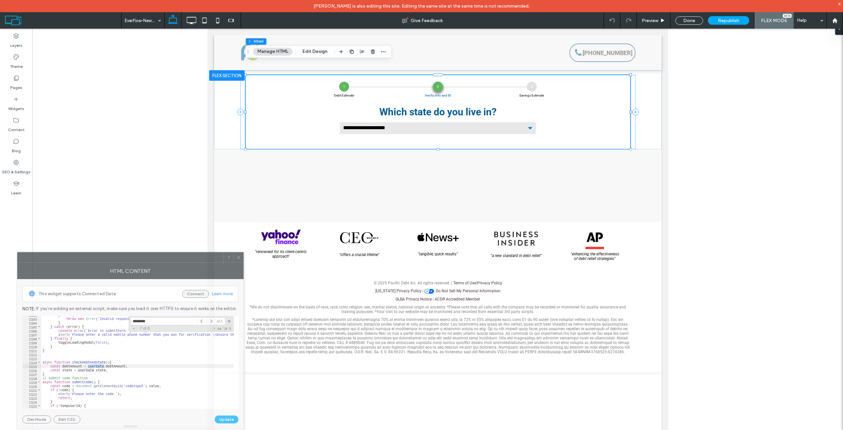
drag, startPoint x: 205, startPoint y: 87, endPoint x: 191, endPoint y: 291, distance: 204.9
click at [190, 219] on div "**********" at bounding box center [130, 341] width 226 height 178
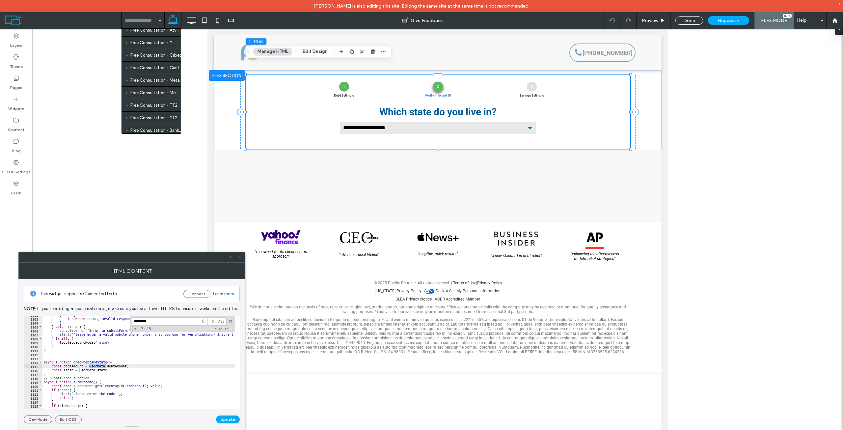
scroll to position [658, 0]
click at [80, 105] on div at bounding box center [437, 234] width 810 height 411
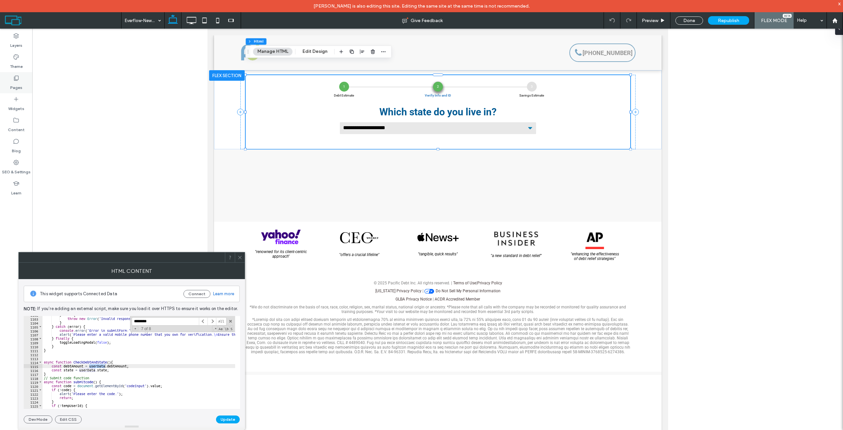
click at [19, 84] on label "Pages" at bounding box center [16, 85] width 12 height 9
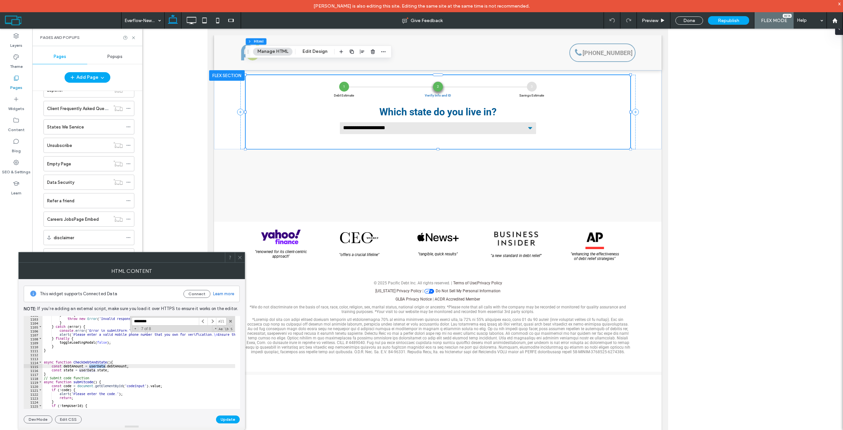
scroll to position [362, 0]
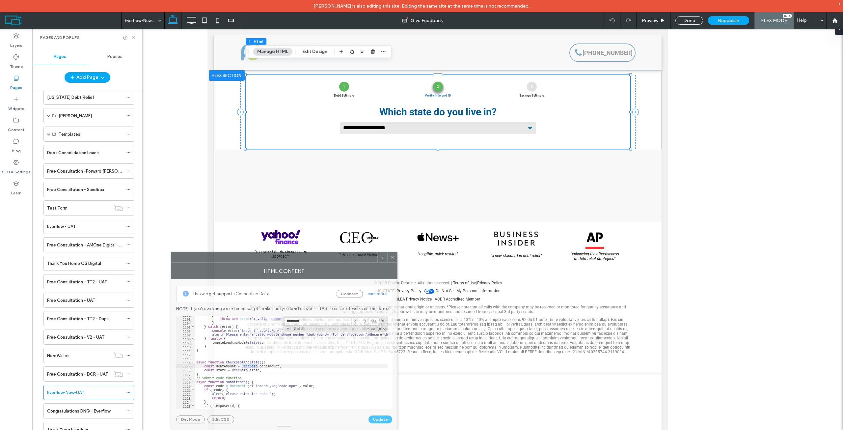
drag, startPoint x: 135, startPoint y: 256, endPoint x: 294, endPoint y: 256, distance: 159.0
click at [294, 256] on div at bounding box center [274, 257] width 206 height 10
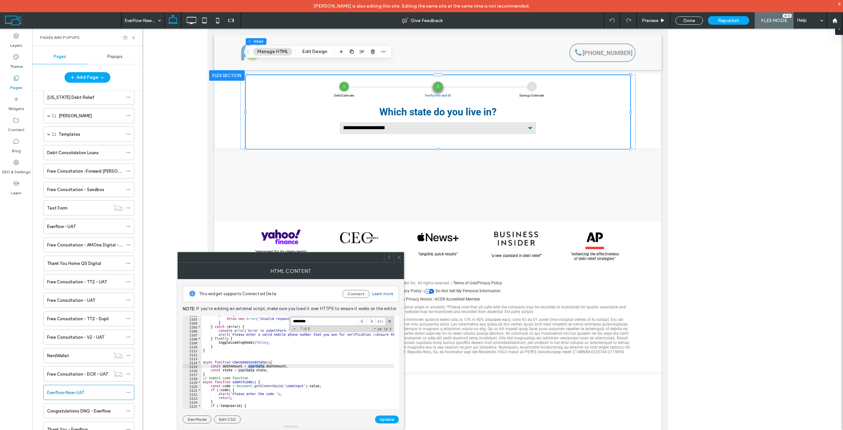
click at [194, 202] on div at bounding box center [437, 234] width 810 height 411
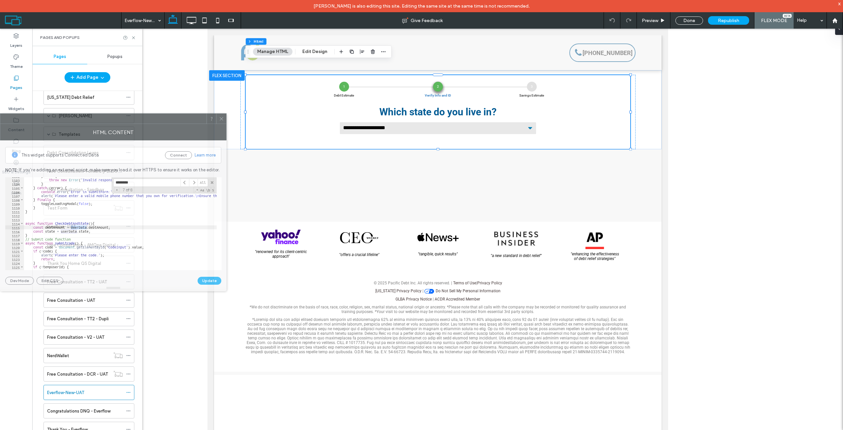
drag, startPoint x: 257, startPoint y: 258, endPoint x: 39, endPoint y: 119, distance: 258.2
click at [39, 119] on div at bounding box center [103, 119] width 206 height 10
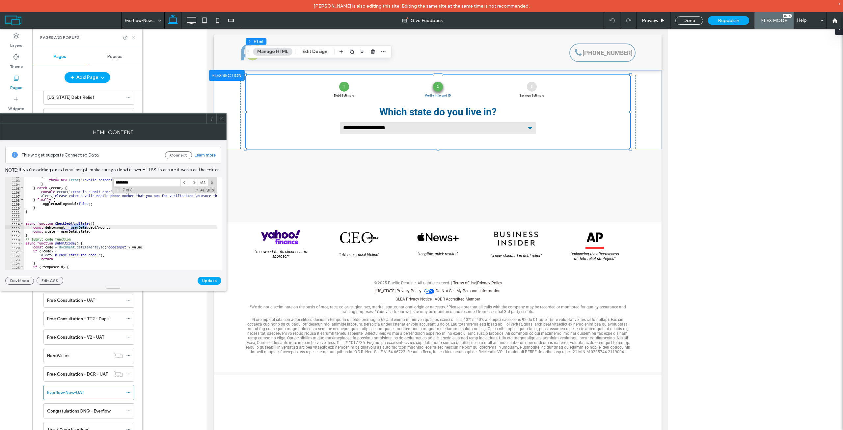
click at [134, 40] on icon at bounding box center [133, 37] width 5 height 5
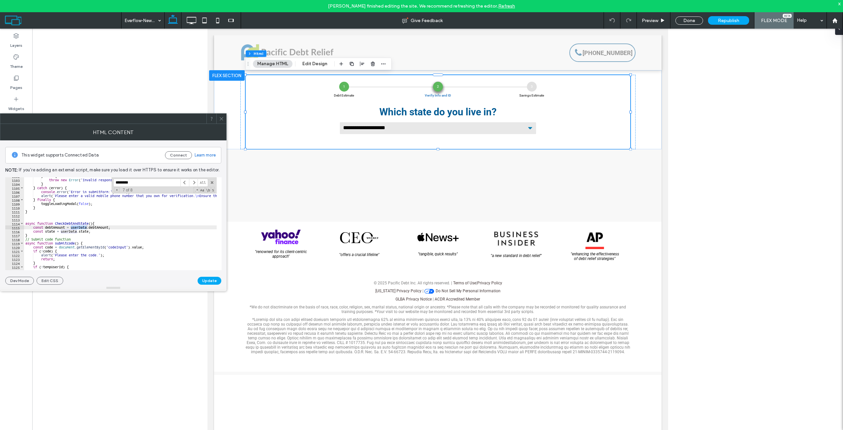
click at [97, 227] on div "} else { throw new Error ( 'Invalid response format: Expected a UUID' ) ; } } c…" at bounding box center [532, 222] width 1016 height 96
drag, startPoint x: 70, startPoint y: 227, endPoint x: 108, endPoint y: 225, distance: 37.9
click at [108, 225] on div "} else { throw new Error ( 'Invalid response format: Expected a UUID' ) ; } } c…" at bounding box center [532, 222] width 1016 height 96
click at [141, 177] on div "******** All Replace All + 7 of 8 .* Aa \b S" at bounding box center [164, 185] width 105 height 16
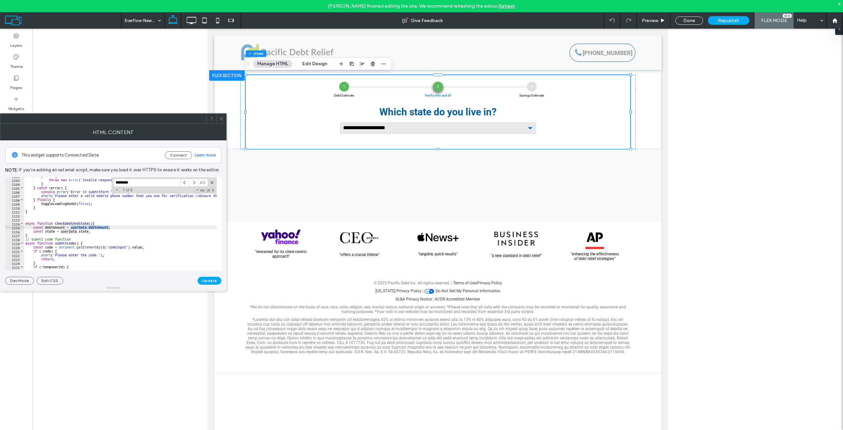
paste input "**********"
type input "**********"
click at [194, 183] on span at bounding box center [193, 182] width 9 height 8
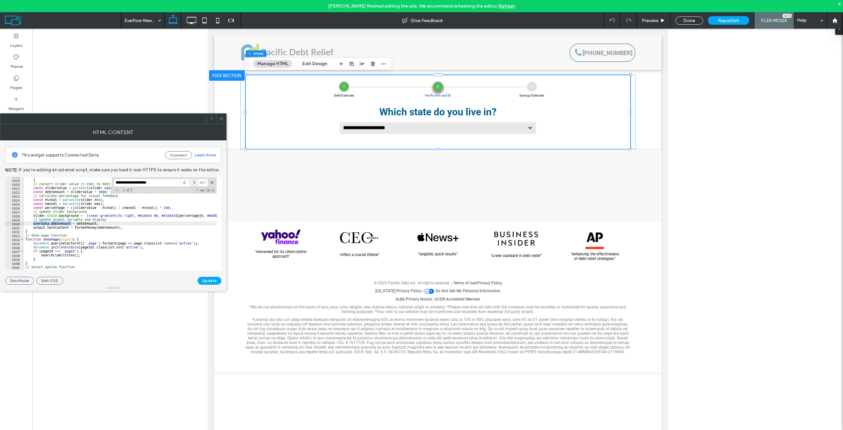
scroll to position [4020, 0]
click at [194, 183] on span at bounding box center [193, 182] width 9 height 8
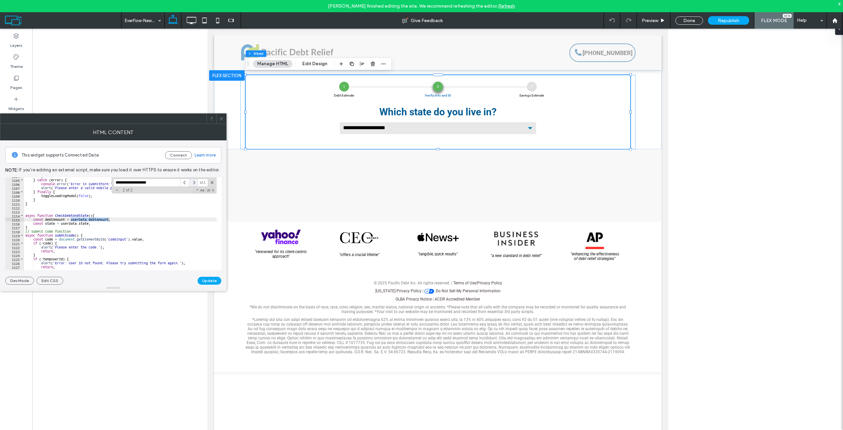
scroll to position [4360, 0]
click at [103, 227] on div "} } catch ( error ) { console . error ( 'Error in submitForm:' , error ) ; aler…" at bounding box center [532, 222] width 1016 height 96
click at [115, 226] on div "} } catch ( error ) { console . error ( 'Error in submitForm:' , error ) ; aler…" at bounding box center [532, 222] width 1016 height 96
click at [119, 224] on div "} } catch ( error ) { console . error ( 'Error in submitForm:' , error ) ; aler…" at bounding box center [532, 222] width 1016 height 96
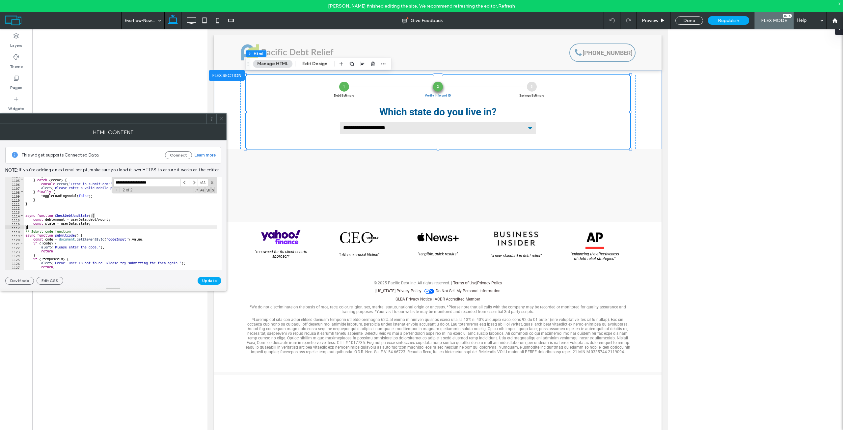
type textarea "**********"
click at [53, 220] on div "} } catch ( error ) { console . error ( 'Error in submitForm:' , error ) ; aler…" at bounding box center [532, 222] width 1016 height 96
click at [43, 231] on div "} } catch ( error ) { console . error ( 'Error in submitForm:' , error ) ; aler…" at bounding box center [532, 222] width 1016 height 96
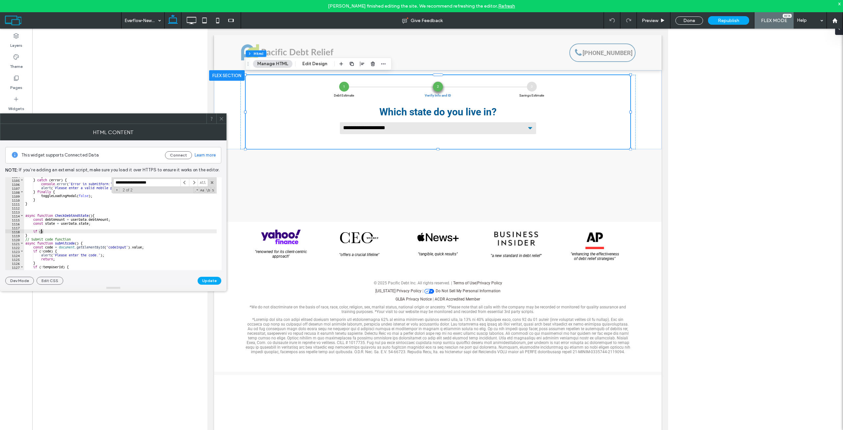
click at [67, 223] on div "} } catch ( error ) { console . error ( 'Error in submitForm:' , error ) ; aler…" at bounding box center [532, 222] width 1016 height 96
click at [56, 223] on div "} } catch ( error ) { console . error ( 'Error in submitForm:' , error ) ; aler…" at bounding box center [532, 222] width 1016 height 96
click at [52, 220] on div "} } catch ( error ) { console . error ( 'Error in submitForm:' , error ) ; aler…" at bounding box center [532, 222] width 1016 height 96
click at [41, 230] on div "} } catch ( error ) { console . error ( 'Error in submitForm:' , error ) ; aler…" at bounding box center [532, 222] width 1016 height 96
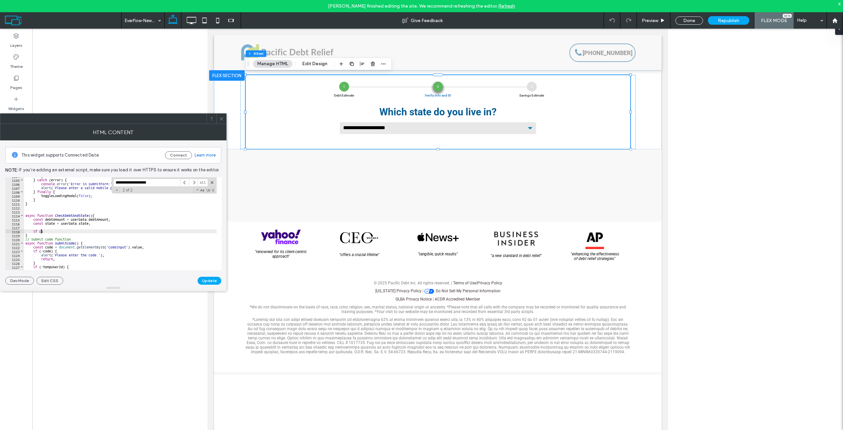
paste textarea "**********"
click at [50, 224] on div "} } catch ( error ) { console . error ( 'Error in submitForm:' , error ) ; aler…" at bounding box center [532, 222] width 1016 height 96
click at [88, 232] on div "} } catch ( error ) { console . error ( 'Error in submitForm:' , error ) ; aler…" at bounding box center [532, 222] width 1016 height 96
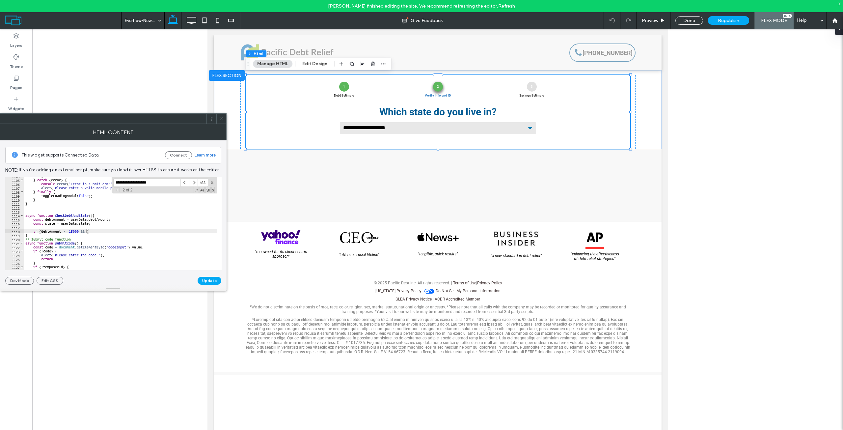
click at [86, 232] on div "} } catch ( error ) { console . error ( 'Error in submitForm:' , error ) ; aler…" at bounding box center [532, 222] width 1016 height 96
paste textarea "*****"
drag, startPoint x: 104, startPoint y: 244, endPoint x: 102, endPoint y: 240, distance: 4.3
click at [104, 244] on div "} } catch ( error ) { console . error ( 'Error in submitForm:' , error ) ; aler…" at bounding box center [532, 222] width 1016 height 96
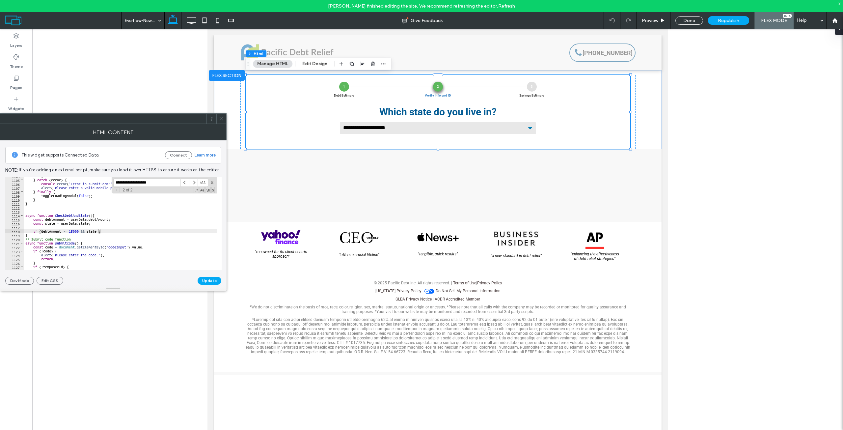
scroll to position [0, 4]
click at [100, 234] on div "} } catch ( error ) { console . error ( 'Error in submitForm:' , error ) ; aler…" at bounding box center [532, 222] width 1016 height 96
click at [112, 229] on div "} } catch ( error ) { console . error ( 'Error in submitForm:' , error ) ; aler…" at bounding box center [532, 222] width 1016 height 96
click at [110, 223] on div "} } catch ( error ) { console . error ( 'Error in submitForm:' , error ) ; aler…" at bounding box center [532, 222] width 1016 height 96
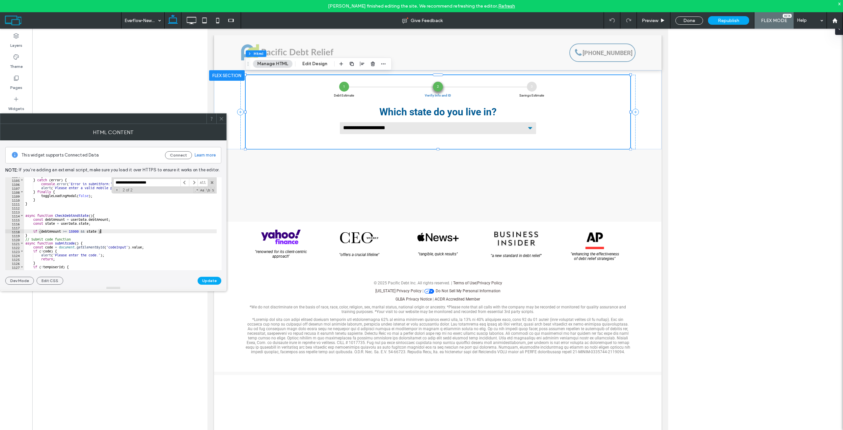
type textarea "**********"
paste textarea "**********"
click at [79, 222] on div "toggleLoadingModal ( false ) ; } } async function CheckDebtAndState ( ) { const…" at bounding box center [532, 222] width 1016 height 96
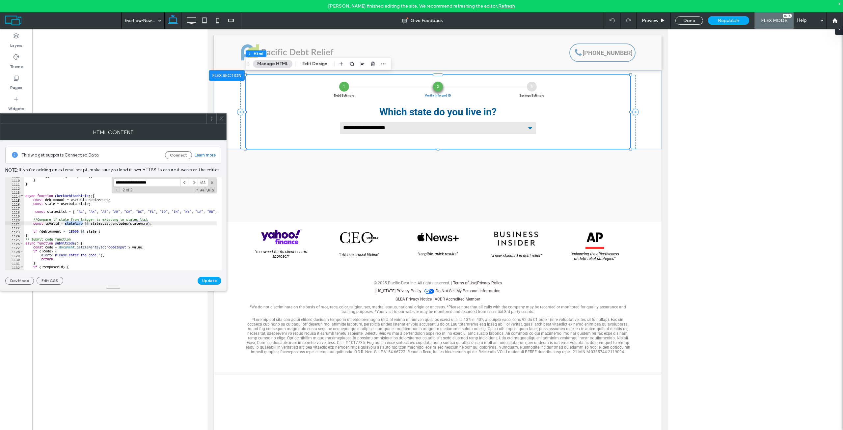
click at [92, 233] on div "toggleLoadingModal ( false ) ; } } async function CheckDebtAndState ( ) { const…" at bounding box center [532, 222] width 1016 height 96
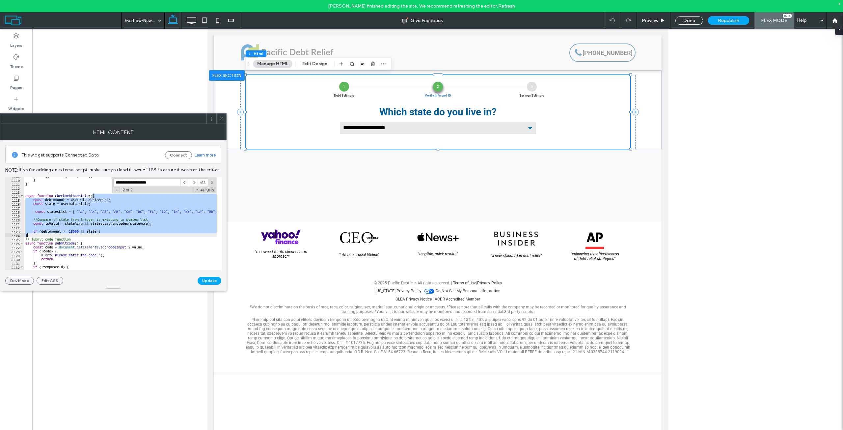
click at [92, 231] on div "**********" at bounding box center [120, 223] width 193 height 93
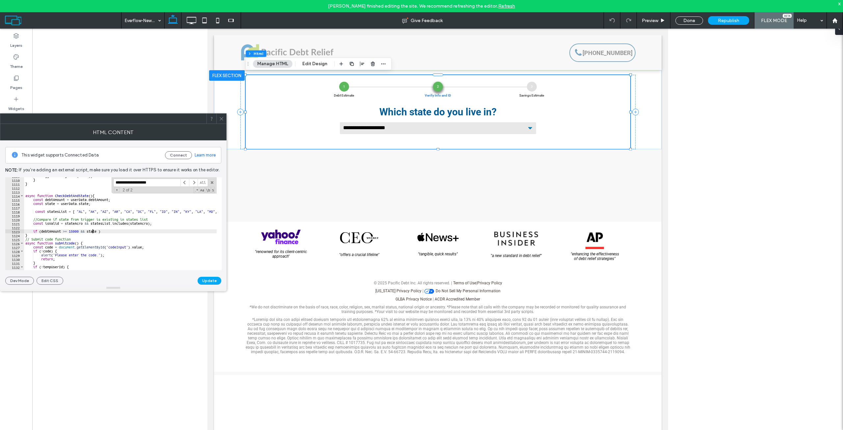
click at [88, 231] on div "toggleLoadingModal ( false ) ; } } async function CheckDebtAndState ( ) { const…" at bounding box center [532, 222] width 1016 height 96
click at [73, 224] on div "toggleLoadingModal ( false ) ; } } async function CheckDebtAndState ( ) { const…" at bounding box center [532, 222] width 1016 height 96
paste textarea "Cursor at row 1121"
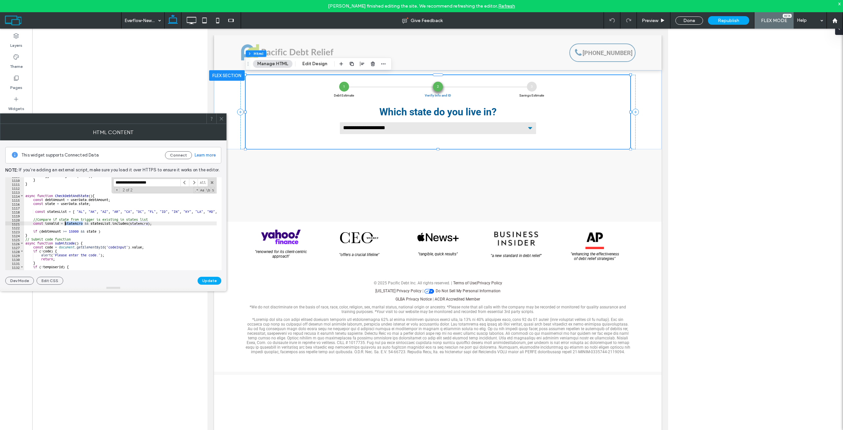
type textarea "**********"
click at [61, 225] on div "toggleLoadingModal ( false ) ; } } async function CheckDebtAndState ( ) { const…" at bounding box center [532, 222] width 1016 height 96
click at [82, 223] on div "toggleLoadingModal ( false ) ; } } async function CheckDebtAndState ( ) { const…" at bounding box center [532, 222] width 1016 height 96
click at [60, 223] on div "toggleLoadingModal ( false ) ; } } async function CheckDebtAndState ( ) { const…" at bounding box center [532, 222] width 1016 height 96
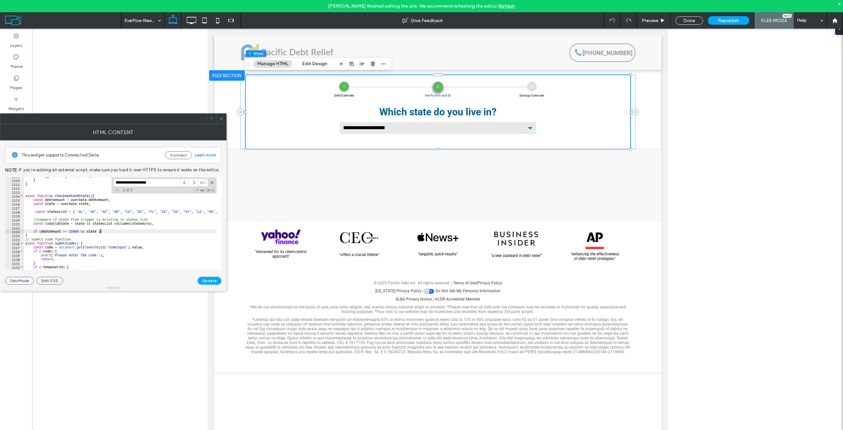
click at [144, 231] on div "toggleLoadingModal ( false ) ; } } async function CheckDebtAndState ( ) { const…" at bounding box center [532, 222] width 1016 height 96
click at [167, 223] on div "toggleLoadingModal ( false ) ; } } async function CheckDebtAndState ( ) { const…" at bounding box center [532, 222] width 1016 height 96
type textarea "**********"
click at [159, 204] on div "toggleLoadingModal ( false ) ; } } async function CheckDebtAndState ( ) { const…" at bounding box center [532, 222] width 1016 height 96
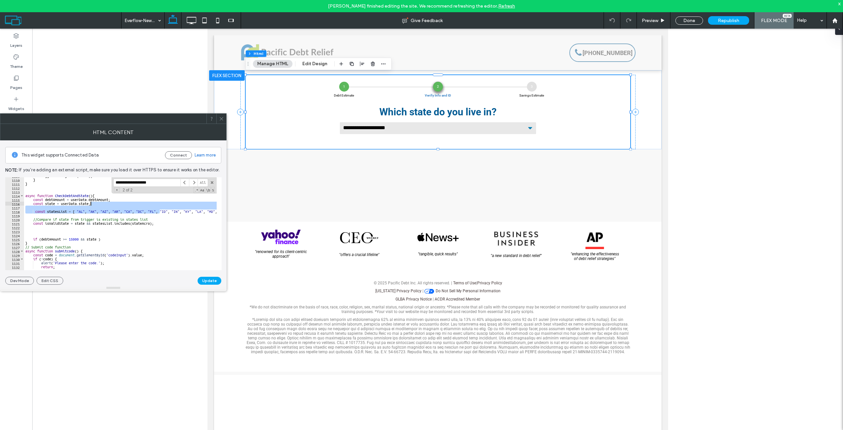
click at [149, 217] on div "toggleLoadingModal ( false ) ; } } async function CheckDebtAndState ( ) { const…" at bounding box center [532, 222] width 1016 height 96
type textarea "**********"
drag, startPoint x: 153, startPoint y: 218, endPoint x: 12, endPoint y: 210, distance: 140.8
click at [8, 220] on div "**********" at bounding box center [113, 223] width 216 height 93
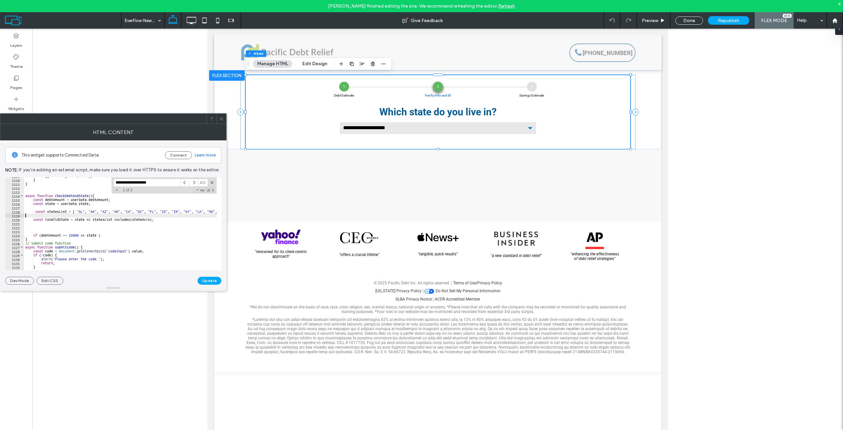
type textarea "**********"
click at [50, 206] on div "toggleLoadingModal ( false ) ; } } async function CheckDebtAndState ( ) { const…" at bounding box center [532, 222] width 1016 height 96
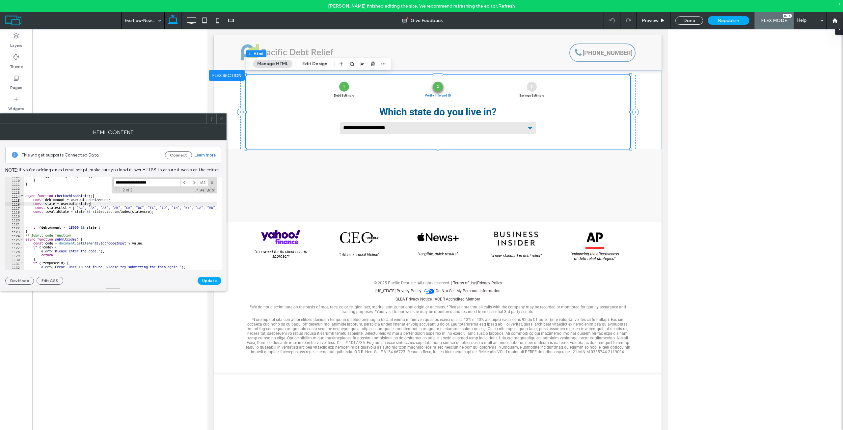
click at [37, 210] on div "toggleLoadingModal ( false ) ; } } async function CheckDebtAndState ( ) { const…" at bounding box center [532, 222] width 1016 height 96
click at [37, 207] on div "toggleLoadingModal ( false ) ; } } async function CheckDebtAndState ( ) { const…" at bounding box center [532, 222] width 1016 height 96
click at [87, 206] on div "toggleLoadingModal ( false ) ; } } async function CheckDebtAndState ( ) { const…" at bounding box center [532, 222] width 1016 height 96
click at [32, 207] on div "toggleLoadingModal ( false ) ; } } async function CheckDebtAndState ( ) { const…" at bounding box center [532, 222] width 1016 height 96
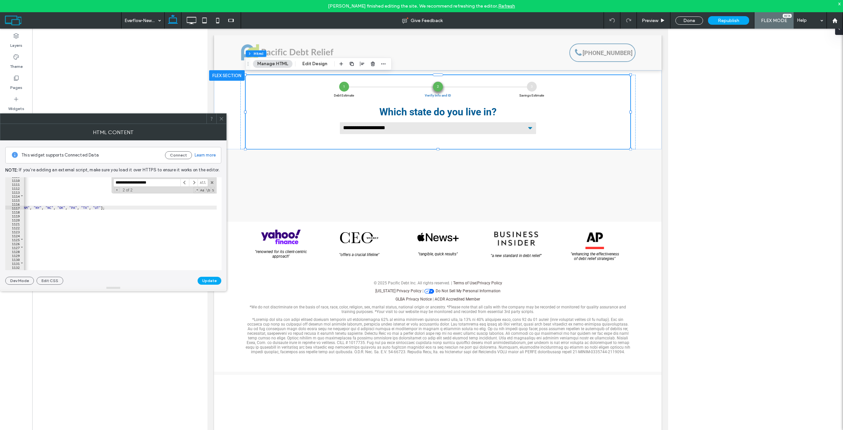
scroll to position [0, 266]
click at [113, 203] on div "toggleLoadingModal ( false ) ; } } async function CheckDebtAndState ( ) { const…" at bounding box center [266, 222] width 1016 height 96
click at [153, 207] on div "toggleLoadingModal ( false ) ; } } async function CheckDebtAndState ( ) { const…" at bounding box center [299, 222] width 1016 height 96
paste textarea "Cursor at row 1117"
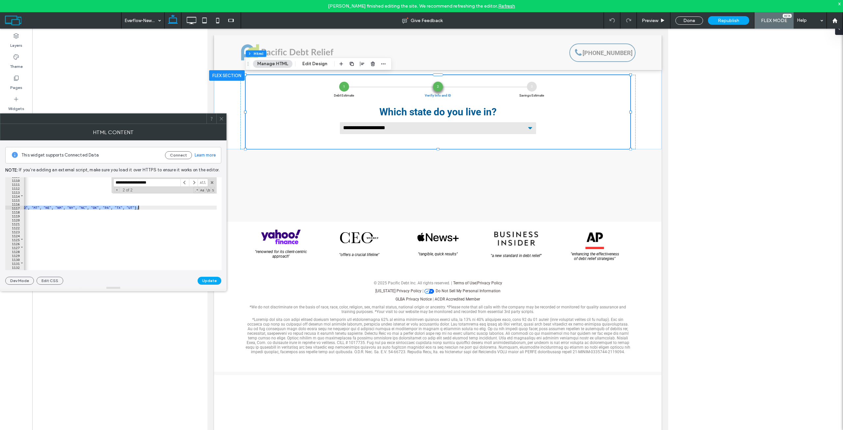
type textarea "**********"
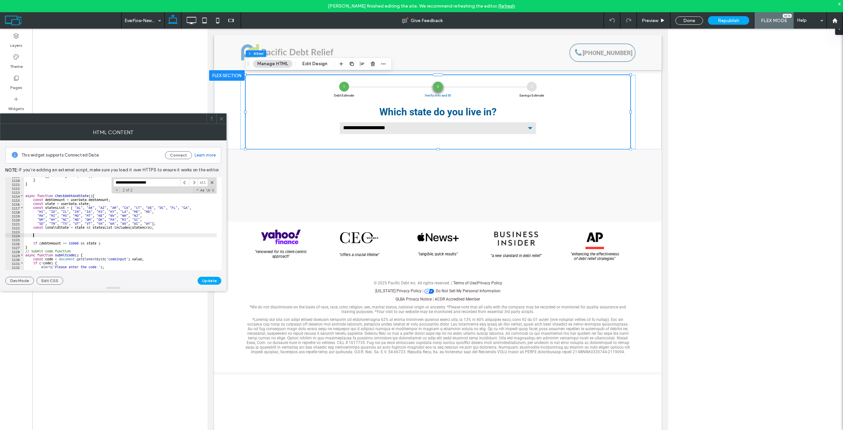
click at [109, 233] on div "toggleLoadingModal ( false ) ; } } async function CheckDebtAndState ( ) { const…" at bounding box center [532, 222] width 1016 height 96
click at [60, 208] on div "toggleLoadingModal ( false ) ; } } async function CheckDebtAndState ( ) { const…" at bounding box center [532, 222] width 1016 height 96
click at [50, 203] on div "toggleLoadingModal ( false ) ; } } async function CheckDebtAndState ( ) { const…" at bounding box center [532, 222] width 1016 height 96
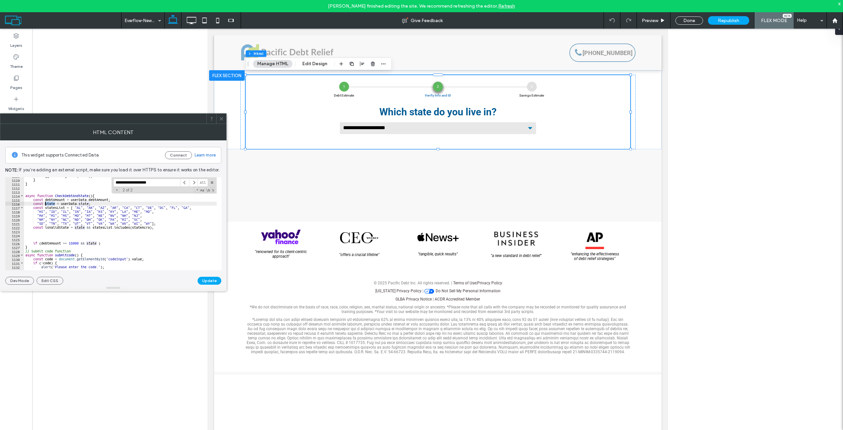
click at [143, 228] on div "toggleLoadingModal ( false ) ; } } async function CheckDebtAndState ( ) { const…" at bounding box center [532, 222] width 1016 height 96
paste textarea "Cursor at row 1122"
click at [110, 200] on div "toggleLoadingModal ( false ) ; } } async function CheckDebtAndState ( ) { const…" at bounding box center [532, 222] width 1016 height 96
type textarea "**********"
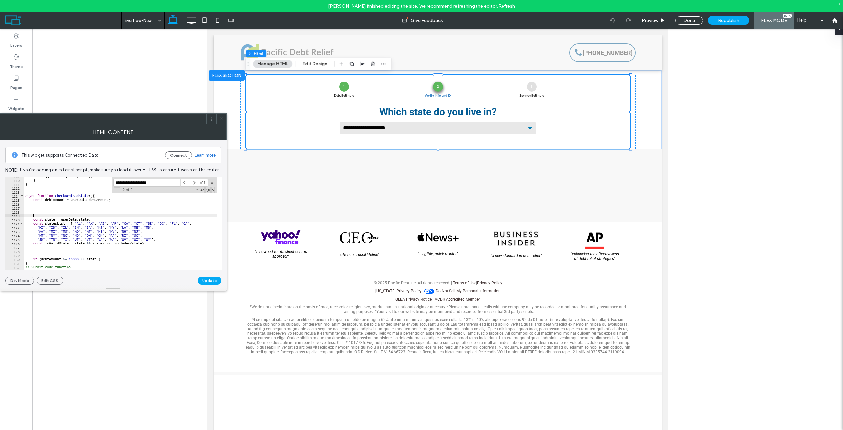
click at [63, 197] on div "toggleLoadingModal ( false ) ; } } async function CheckDebtAndState ( ) { const…" at bounding box center [532, 222] width 1016 height 96
type textarea "**********"
click at [56, 206] on div "toggleLoadingModal ( false ) ; } } async function CheckDebtAndState ( ) { const…" at bounding box center [532, 222] width 1016 height 96
paste textarea "**********"
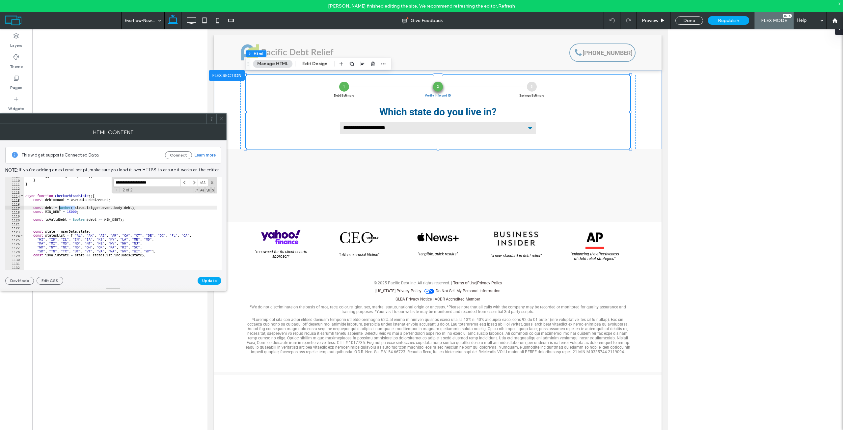
drag, startPoint x: 74, startPoint y: 208, endPoint x: 60, endPoint y: 208, distance: 14.8
click at [60, 208] on div "toggleLoadingModal ( false ) ; } } async function CheckDebtAndState ( ) { const…" at bounding box center [532, 222] width 1016 height 96
click at [70, 201] on div "toggleLoadingModal ( false ) ; } } async function CheckDebtAndState ( ) { const…" at bounding box center [532, 222] width 1016 height 96
paste textarea "********"
click at [127, 198] on div "toggleLoadingModal ( false ) ; } } async function CheckDebtAndState ( ) { const…" at bounding box center [532, 222] width 1016 height 96
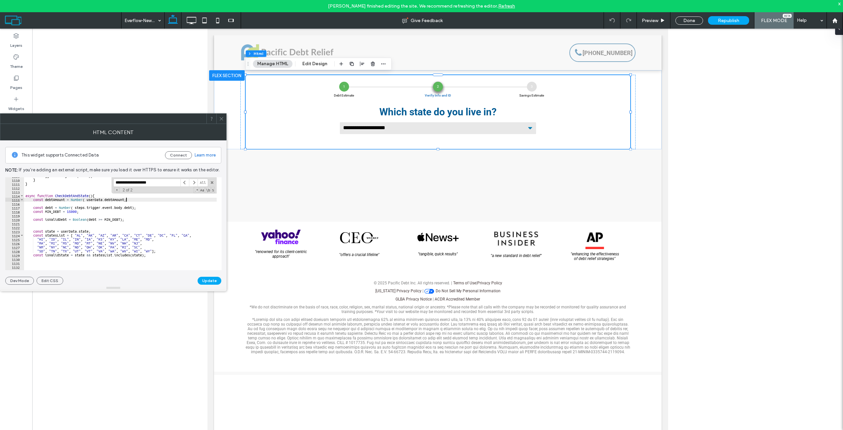
click at [124, 200] on div "toggleLoadingModal ( false ) ; } } async function CheckDebtAndState ( ) { const…" at bounding box center [532, 222] width 1016 height 96
click at [89, 199] on div "toggleLoadingModal ( false ) ; } } async function CheckDebtAndState ( ) { const…" at bounding box center [532, 222] width 1016 height 96
type textarea "**********"
click at [93, 213] on div "toggleLoadingModal ( false ) ; } } async function CheckDebtAndState ( ) { const…" at bounding box center [532, 222] width 1016 height 96
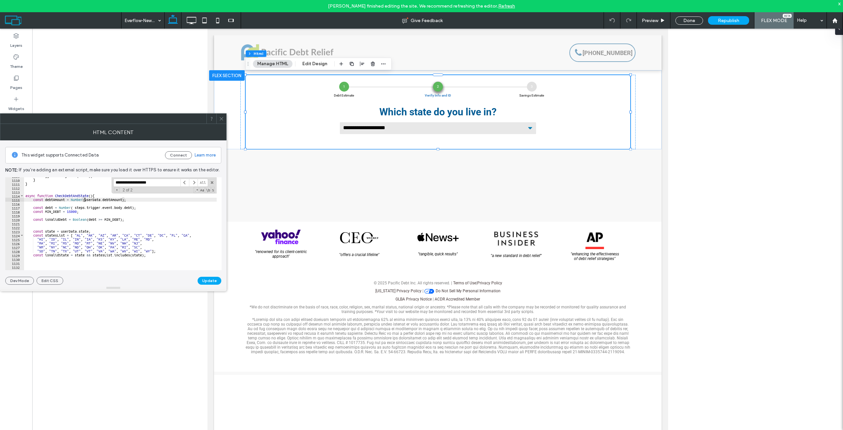
scroll to position [0, 0]
drag, startPoint x: 146, startPoint y: 208, endPoint x: -25, endPoint y: 206, distance: 171.5
click at [0, 206] on html "[PERSON_NAME] finished editing the site. We recommend refreshing the editor. Re…" at bounding box center [421, 215] width 843 height 430
type textarea "**********"
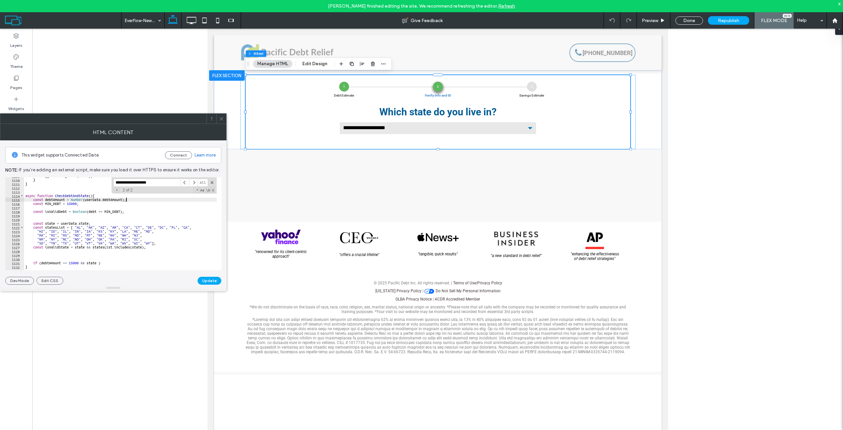
click at [57, 205] on div "toggleLoadingModal ( false ) ; } } async function CheckDebtAndState ( ) { const…" at bounding box center [532, 222] width 1016 height 96
click at [53, 204] on div "toggleLoadingModal ( false ) ; } } async function CheckDebtAndState ( ) { const…" at bounding box center [532, 222] width 1016 height 96
click at [70, 204] on div "toggleLoadingModal ( false ) ; } } async function CheckDebtAndState ( ) { const…" at bounding box center [532, 222] width 1016 height 96
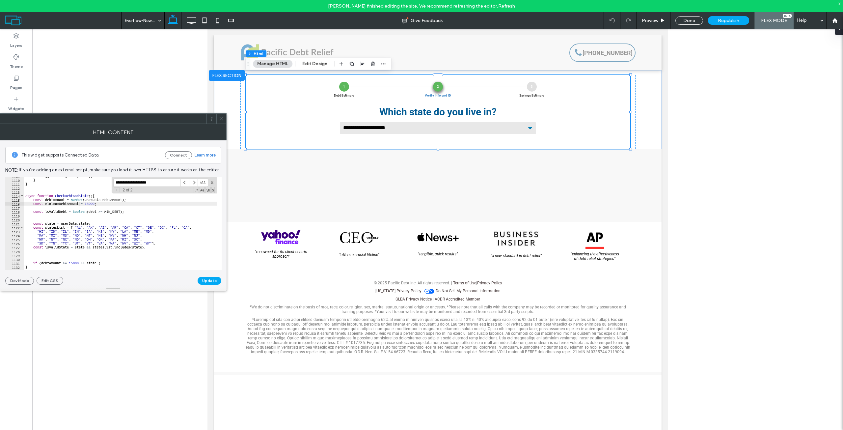
click at [70, 204] on div "toggleLoadingModal ( false ) ; } } async function CheckDebtAndState ( ) { const…" at bounding box center [532, 222] width 1016 height 96
click at [115, 210] on div "toggleLoadingModal ( false ) ; } } async function CheckDebtAndState ( ) { const…" at bounding box center [532, 222] width 1016 height 96
paste textarea "*********"
click at [57, 200] on div "toggleLoadingModal ( false ) ; } } async function CheckDebtAndState ( ) { const…" at bounding box center [532, 222] width 1016 height 96
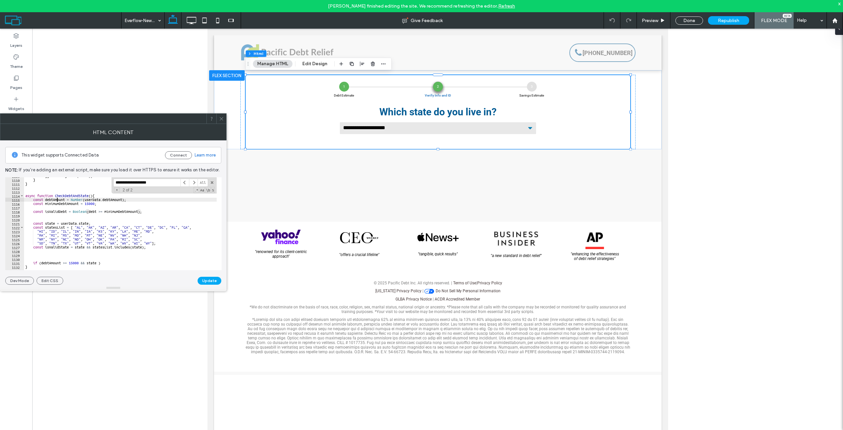
click at [57, 200] on div "toggleLoadingModal ( false ) ; } } async function CheckDebtAndState ( ) { const…" at bounding box center [532, 222] width 1016 height 96
click at [95, 212] on div "toggleLoadingModal ( false ) ; } } async function CheckDebtAndState ( ) { const…" at bounding box center [532, 222] width 1016 height 96
click at [93, 212] on div "toggleLoadingModal ( false ) ; } } async function CheckDebtAndState ( ) { const…" at bounding box center [532, 222] width 1016 height 96
paste textarea "******"
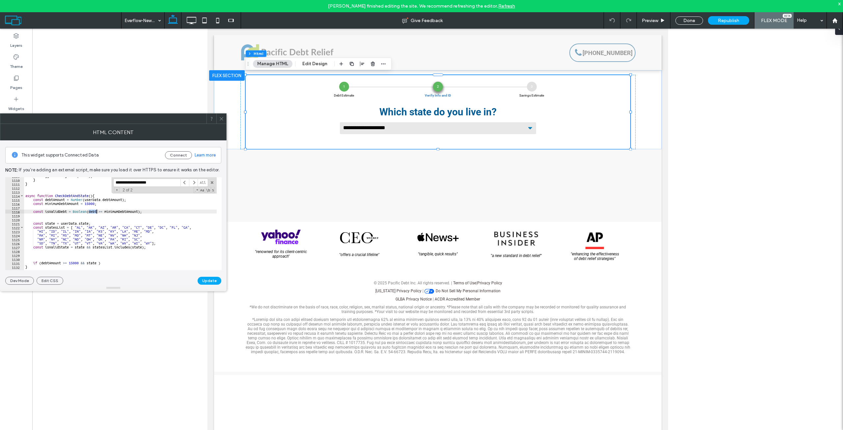
type textarea "**********"
click at [103, 215] on div "toggleLoadingModal ( false ) ; } } async function CheckDebtAndState ( ) { const…" at bounding box center [532, 222] width 1016 height 96
click at [29, 223] on div "toggleLoadingModal ( false ) ; } } async function CheckDebtAndState ( ) { const…" at bounding box center [532, 222] width 1016 height 96
type textarea "**********"
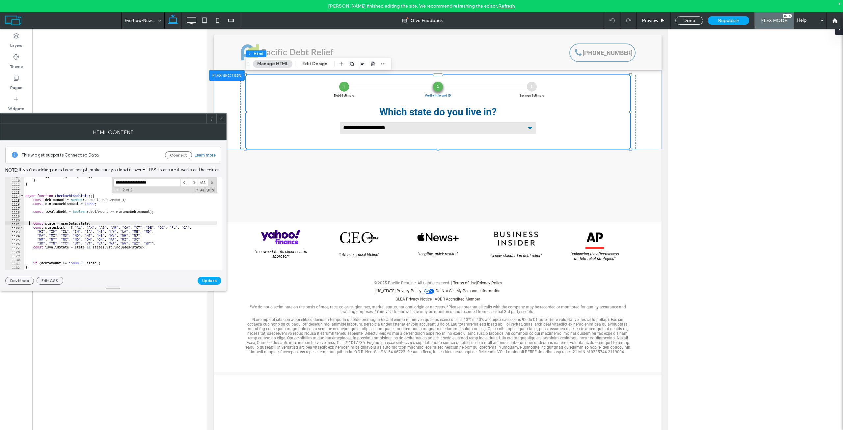
click at [24, 218] on div "1120" at bounding box center [14, 219] width 19 height 4
click at [37, 220] on div "toggleLoadingModal ( false ) ; } } async function CheckDebtAndState ( ) { const…" at bounding box center [532, 222] width 1016 height 96
click at [52, 208] on div "toggleLoadingModal ( false ) ; } } async function CheckDebtAndState ( ) { const…" at bounding box center [532, 222] width 1016 height 96
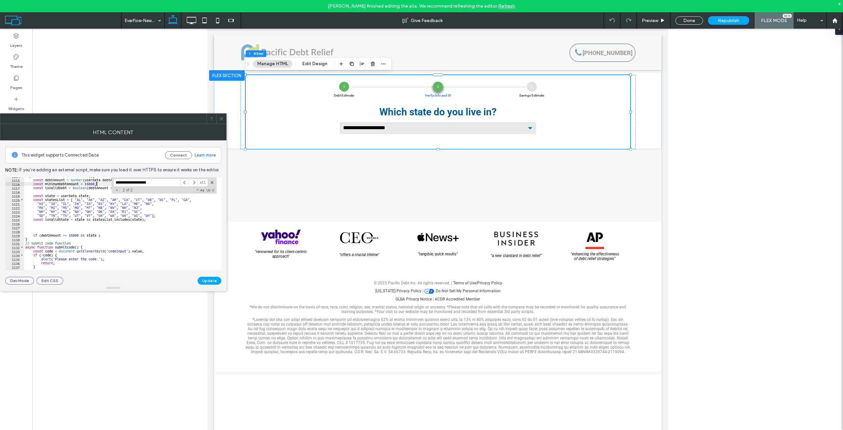
scroll to position [4399, 0]
click at [72, 237] on div "async function CheckDebtAndState ( ) { const debtAmount = Number ( userData . d…" at bounding box center [532, 222] width 1016 height 96
click at [50, 188] on div "async function CheckDebtAndState ( ) { const debtAmount = Number ( userData . d…" at bounding box center [532, 222] width 1016 height 96
drag, startPoint x: 97, startPoint y: 233, endPoint x: 41, endPoint y: 235, distance: 56.7
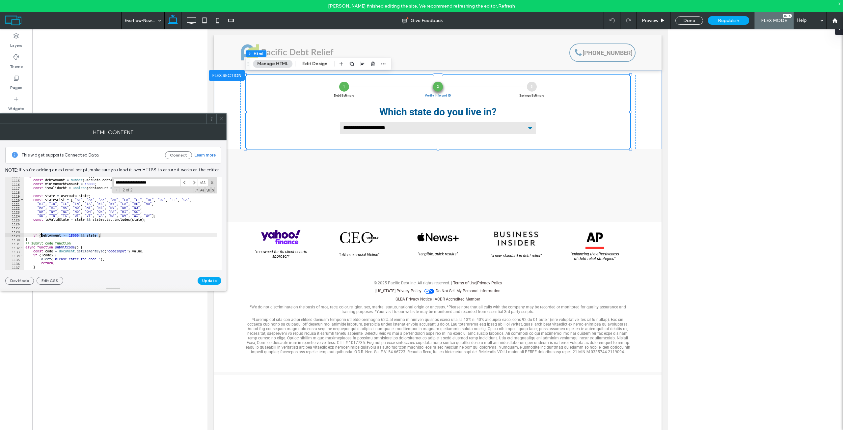
click at [41, 235] on div "async function CheckDebtAndState ( ) { const debtAmount = Number ( userData . d…" at bounding box center [532, 222] width 1016 height 96
paste textarea "Cursor at row 1129"
click at [43, 233] on div "async function CheckDebtAndState ( ) { const debtAmount = Number ( userData . d…" at bounding box center [532, 222] width 1016 height 96
click at [41, 237] on div "async function CheckDebtAndState ( ) { const debtAmount = Number ( userData . d…" at bounding box center [532, 222] width 1016 height 96
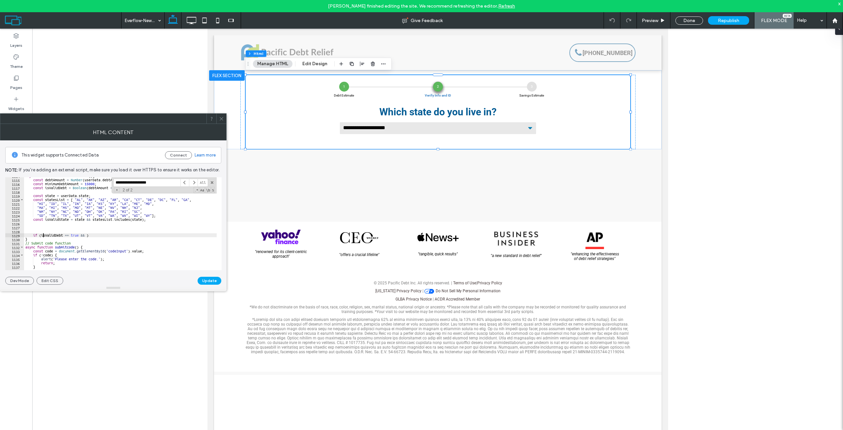
scroll to position [0, 0]
click at [42, 236] on div "async function CheckDebtAndState ( ) { const debtAmount = Number ( userData . d…" at bounding box center [532, 222] width 1016 height 96
click at [65, 235] on div "async function CheckDebtAndState ( ) { const debtAmount = Number ( userData . d…" at bounding box center [532, 222] width 1016 height 96
click at [76, 235] on div "async function CheckDebtAndState ( ) { const debtAmount = Number ( userData . d…" at bounding box center [532, 222] width 1016 height 96
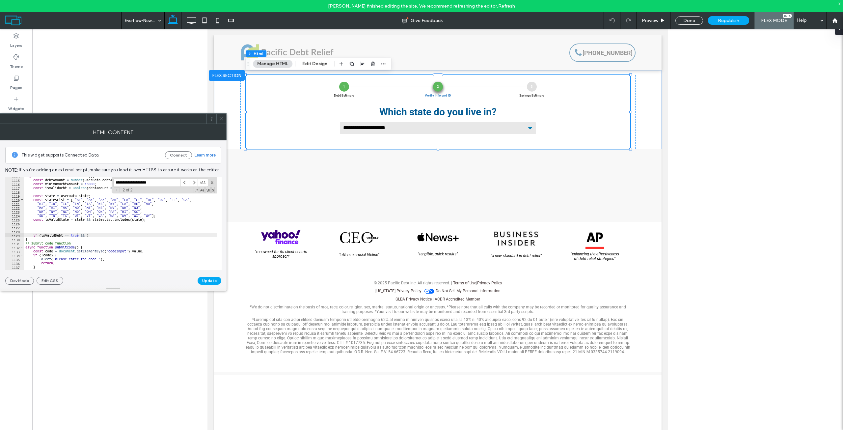
click at [76, 235] on div "async function CheckDebtAndState ( ) { const debtAmount = Number ( userData . d…" at bounding box center [532, 222] width 1016 height 96
click at [86, 233] on div "async function CheckDebtAndState ( ) { const debtAmount = Number ( userData . d…" at bounding box center [532, 222] width 1016 height 96
click at [55, 219] on div "async function CheckDebtAndState ( ) { const debtAmount = Number ( userData . d…" at bounding box center [532, 222] width 1016 height 96
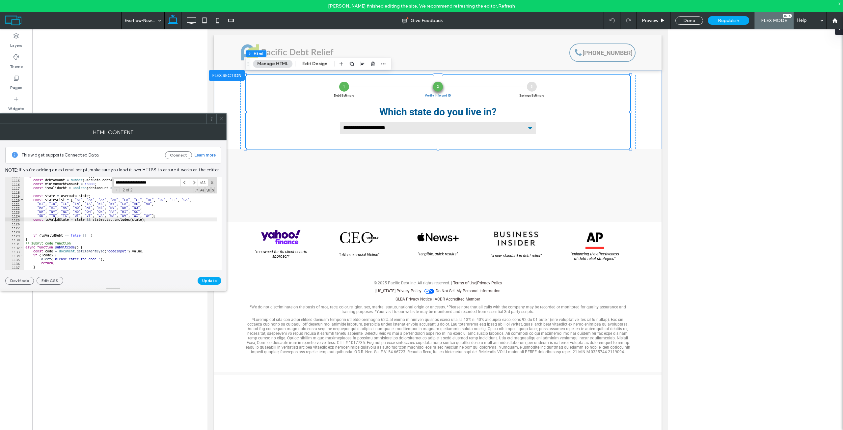
click at [55, 219] on div "async function CheckDebtAndState ( ) { const debtAmount = Number ( userData . d…" at bounding box center [532, 222] width 1016 height 96
click at [88, 235] on div "async function CheckDebtAndState ( ) { const debtAmount = Number ( userData . d…" at bounding box center [532, 222] width 1016 height 96
paste textarea "**********"
click at [150, 233] on div "async function CheckDebtAndState ( ) { const debtAmount = Number ( userData . d…" at bounding box center [532, 222] width 1016 height 96
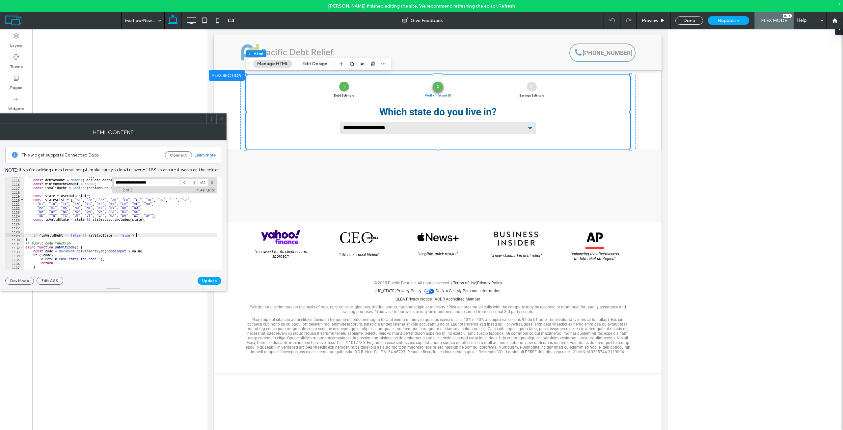
type textarea "**********"
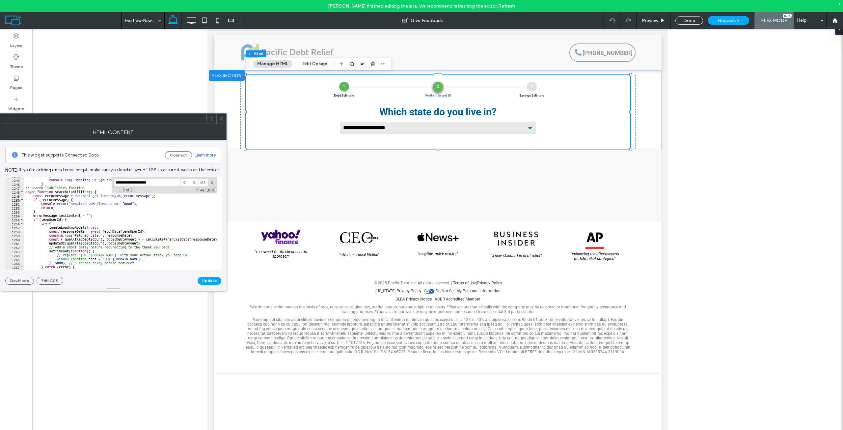
scroll to position [4933, 0]
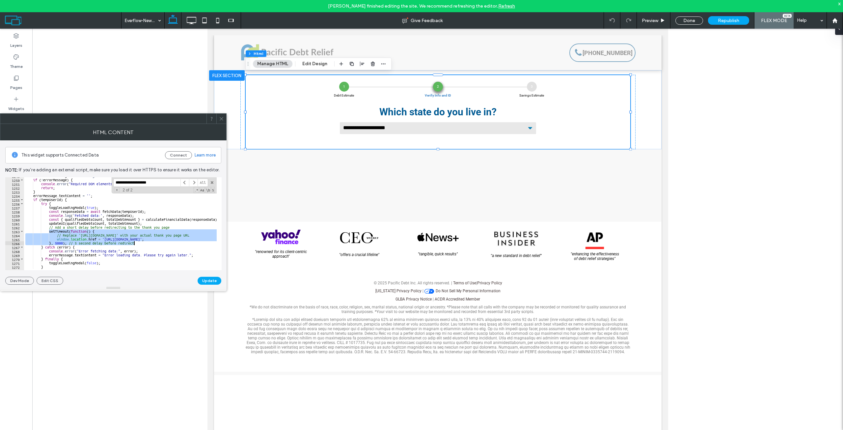
drag, startPoint x: 48, startPoint y: 232, endPoint x: 140, endPoint y: 243, distance: 92.8
click at [140, 243] on div "const errorMessage = document . getElementById ( 'error-message' ) ; if ( ! err…" at bounding box center [532, 222] width 1016 height 96
type textarea "**********"
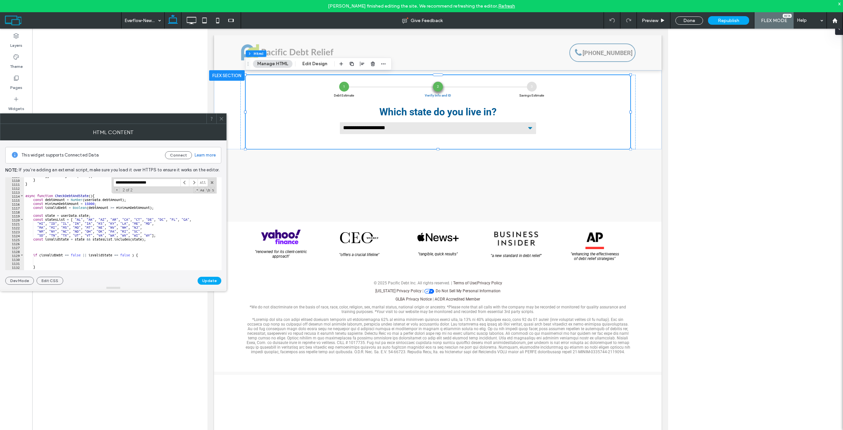
scroll to position [4380, 0]
click at [90, 257] on div "toggleLoadingModal ( false ) ; } } async function CheckDebtAndState ( ) { const…" at bounding box center [532, 222] width 1016 height 96
paste textarea "**********"
type textarea "**********"
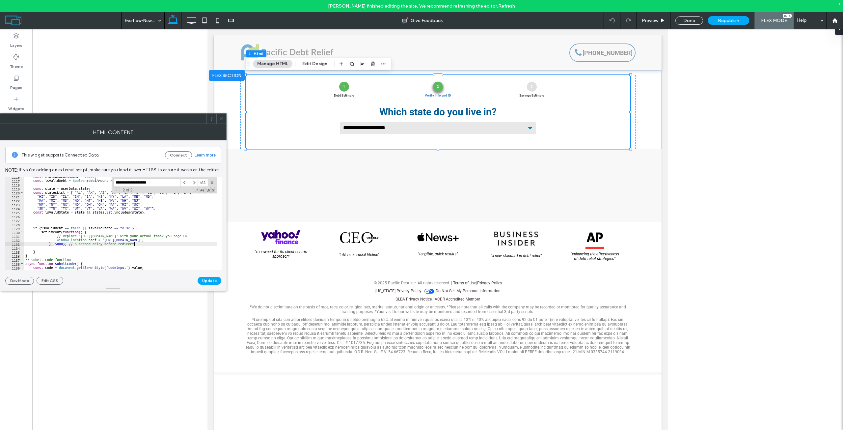
scroll to position [4407, 0]
click at [47, 249] on div "const minimumDebtAmount = 15000 ; const isValidDebt = Boolean ( debtAmount >= m…" at bounding box center [532, 222] width 1016 height 96
click at [40, 251] on div "const minimumDebtAmount = 15000 ; const isValidDebt = Boolean ( debtAmount >= m…" at bounding box center [532, 222] width 1016 height 96
type textarea "*********"
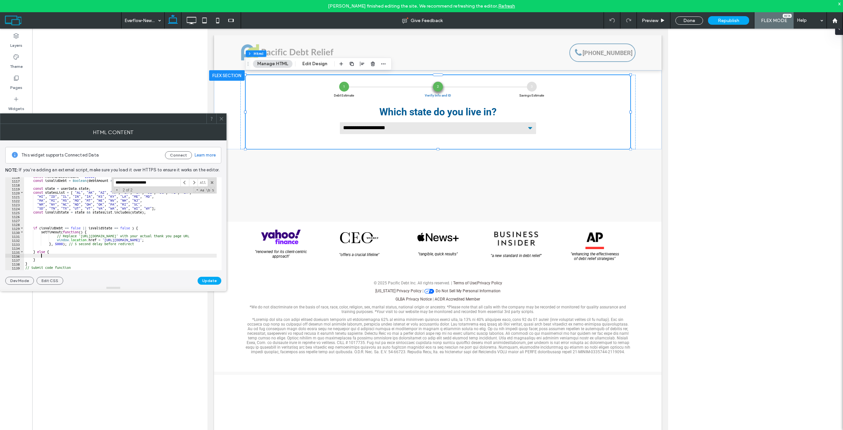
scroll to position [0, 1]
click at [75, 228] on div "const minimumDebtAmount = 15000 ; const isValidDebt = Boolean ( debtAmount >= m…" at bounding box center [532, 222] width 1016 height 96
click at [76, 229] on div "const minimumDebtAmount = 15000 ; const isValidDebt = Boolean ( debtAmount >= m…" at bounding box center [532, 222] width 1016 height 96
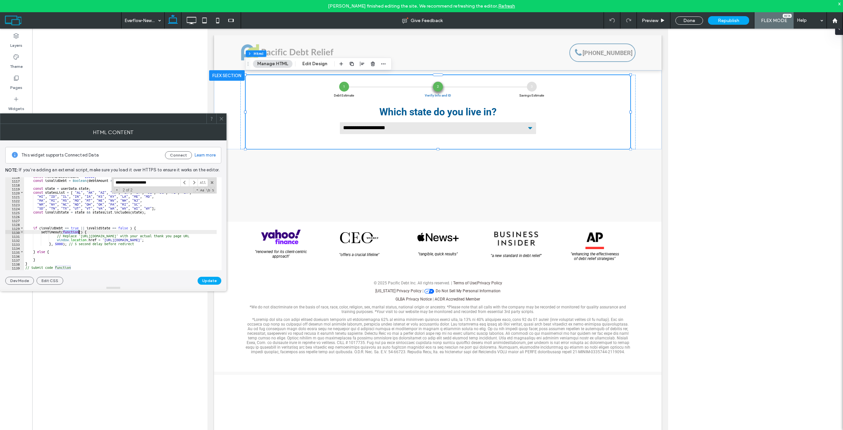
click at [76, 229] on div "const minimumDebtAmount = 15000 ; const isValidDebt = Boolean ( debtAmount >= m…" at bounding box center [532, 222] width 1016 height 96
click at [74, 228] on div "const minimumDebtAmount = 15000 ; const isValidDebt = Boolean ( debtAmount >= m…" at bounding box center [532, 222] width 1016 height 96
click at [125, 227] on div "const minimumDebtAmount = 15000 ; const isValidDebt = Boolean ( debtAmount >= m…" at bounding box center [532, 222] width 1016 height 96
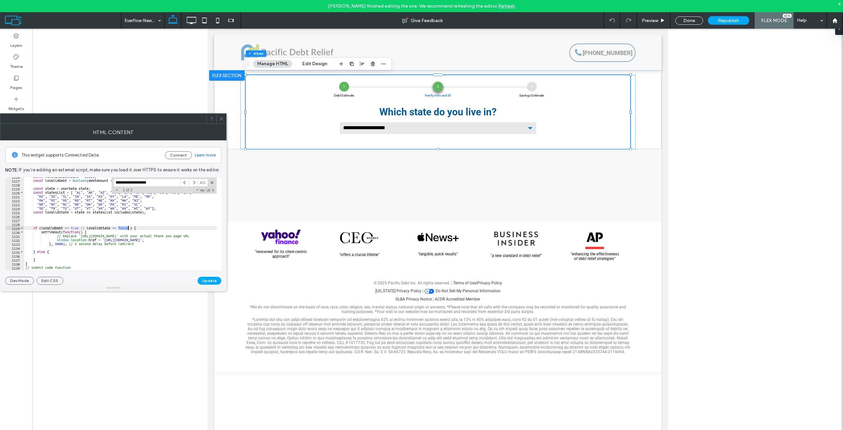
paste textarea "Cursor at row 1129"
click at [41, 232] on div "const minimumDebtAmount = 15000 ; const isValidDebt = Boolean ( debtAmount >= m…" at bounding box center [532, 222] width 1016 height 96
click at [85, 228] on div "const minimumDebtAmount = 15000 ; const isValidDebt = Boolean ( debtAmount >= m…" at bounding box center [532, 222] width 1016 height 96
click at [41, 233] on div "const minimumDebtAmount = 15000 ; const isValidDebt = Boolean ( debtAmount >= m…" at bounding box center [532, 222] width 1016 height 96
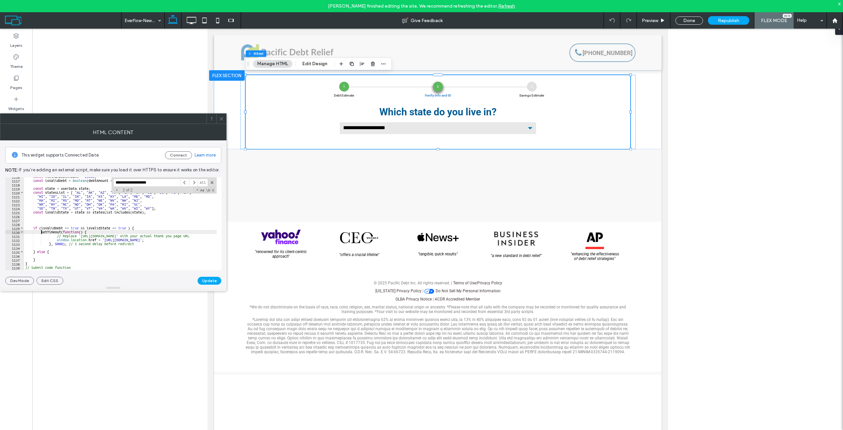
click at [41, 233] on div "const minimumDebtAmount = 15000 ; const isValidDebt = Boolean ( debtAmount >= m…" at bounding box center [532, 222] width 1016 height 96
click at [138, 244] on div "const minimumDebtAmount = 15000 ; const isValidDebt = Boolean ( debtAmount >= m…" at bounding box center [532, 222] width 1016 height 96
type textarea "**********"
click at [82, 254] on div "const minimumDebtAmount = 15000 ; const isValidDebt = Boolean ( debtAmount >= m…" at bounding box center [532, 222] width 1016 height 96
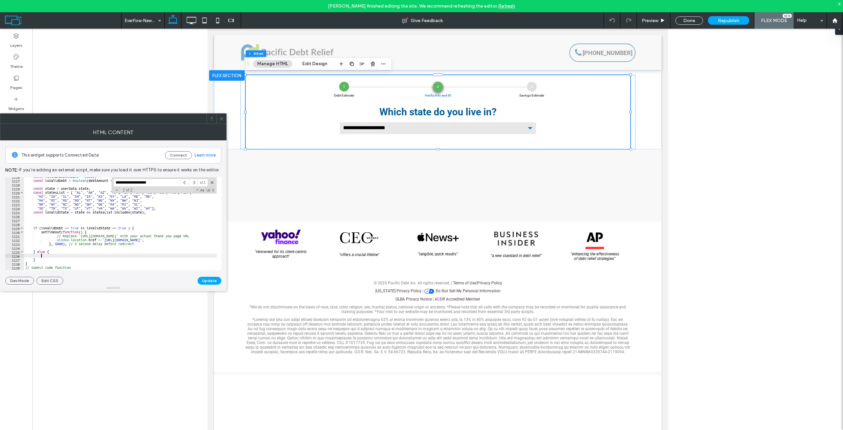
paste textarea "**********"
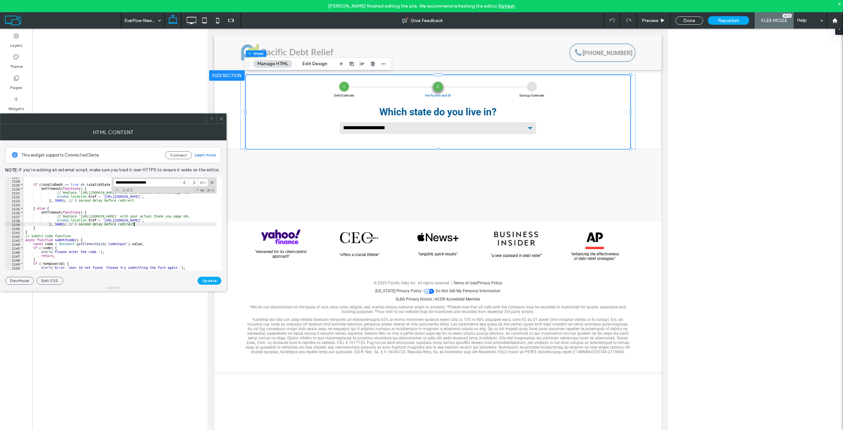
scroll to position [4450, 0]
click at [196, 219] on div "if ( isValidDebt == true && isValidState == true ) { setTimeout ( function ( ) …" at bounding box center [532, 222] width 1016 height 96
click at [105, 219] on div "if ( isValidDebt == true && isValidState == true ) { setTimeout ( function ( ) …" at bounding box center [532, 222] width 1016 height 96
paste textarea "**********"
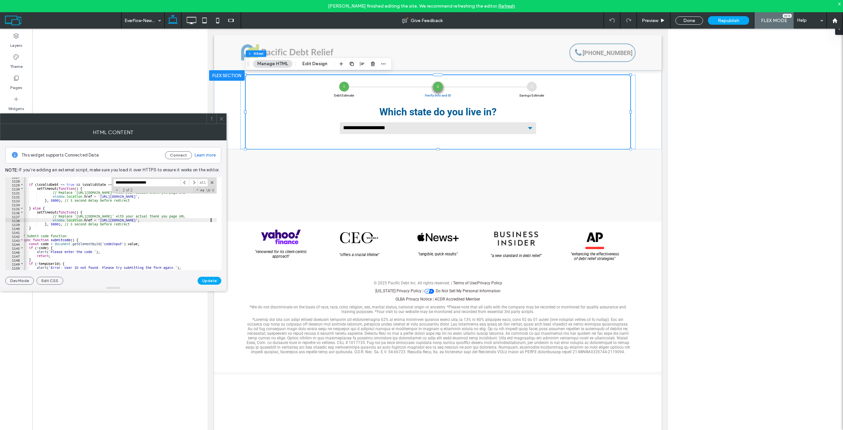
click at [123, 240] on div "if ( isValidDebt == true && isValidState == true ) { setTimeout ( function ( ) …" at bounding box center [528, 222] width 1016 height 96
type textarea "**********"
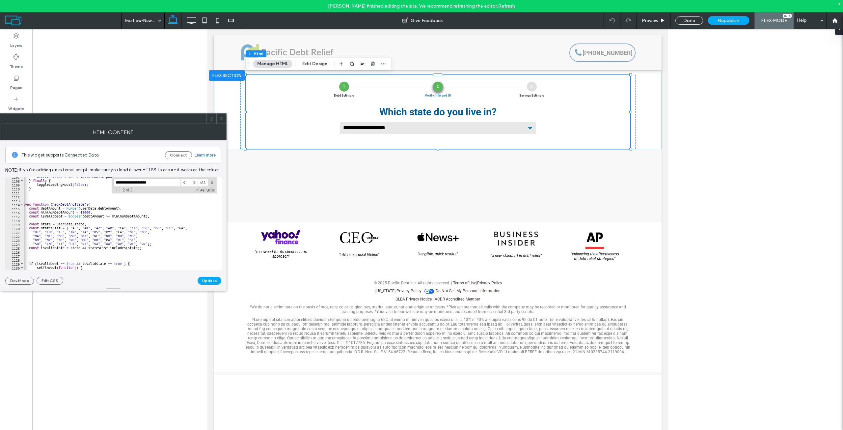
scroll to position [4371, 0]
click at [80, 198] on div "alert ( ` Please enter a valid mobile phone number that you own for verificatio…" at bounding box center [528, 222] width 1016 height 96
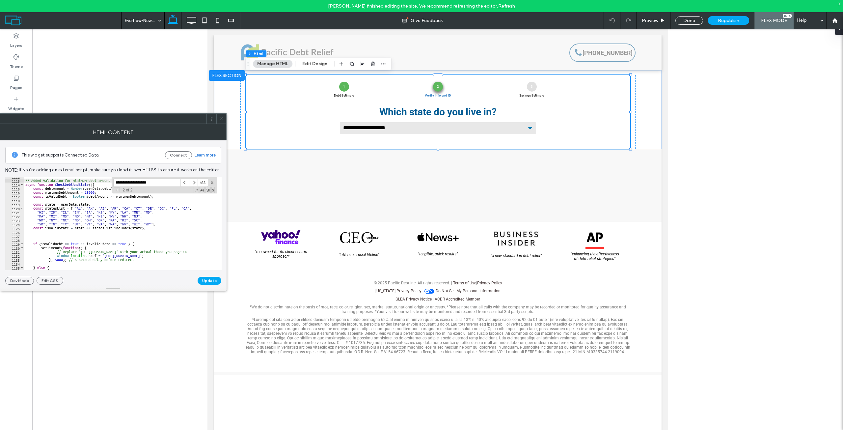
scroll to position [4411, 0]
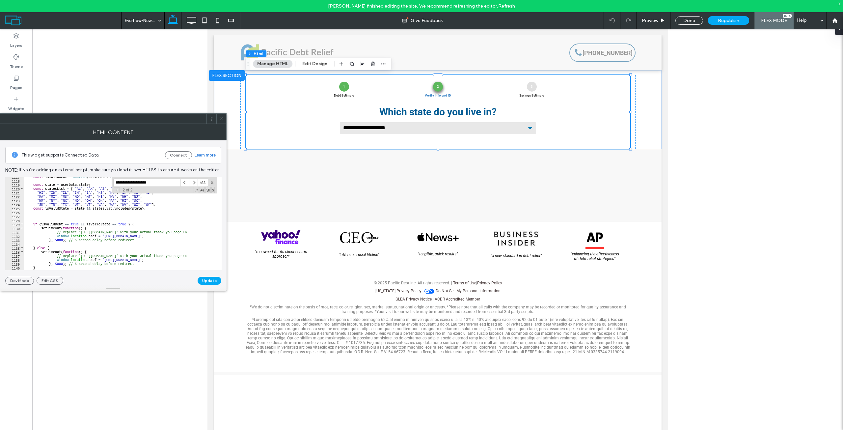
click at [74, 222] on div "const isValidDebt = Boolean ( debtAmount >= minimumDebtAmount ) ; const state =…" at bounding box center [532, 222] width 1016 height 96
type textarea "**********"
click at [77, 219] on div "const isValidDebt = Boolean ( debtAmount >= minimumDebtAmount ) ; const state =…" at bounding box center [532, 222] width 1016 height 96
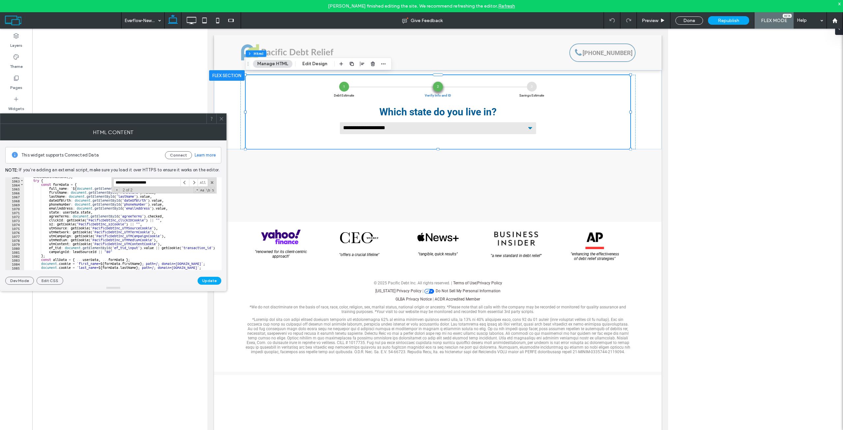
scroll to position [4134, 0]
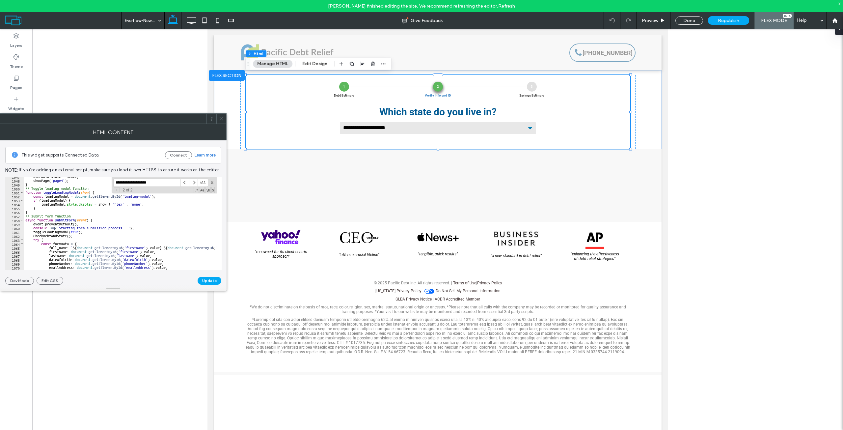
click at [82, 236] on div "userData . state = state ; showPage ( 'page4' ) ; } // Toggle loading modal fun…" at bounding box center [532, 222] width 1016 height 96
click at [85, 233] on div "userData . state = state ; showPage ( 'page4' ) ; } // Toggle loading modal fun…" at bounding box center [532, 222] width 1016 height 96
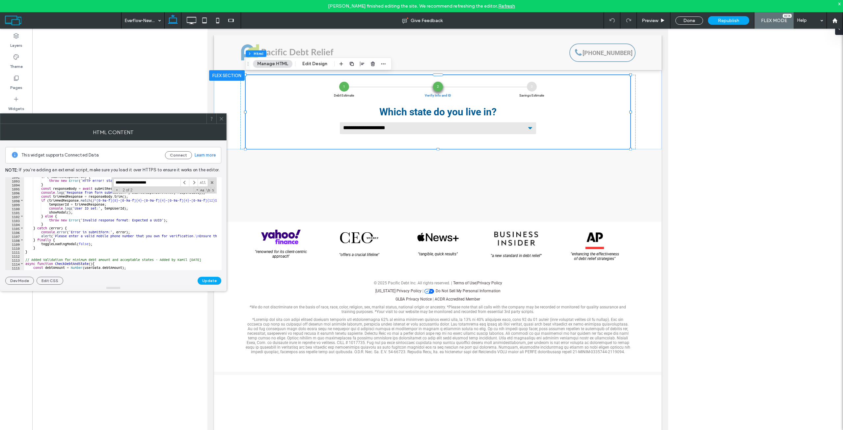
scroll to position [4312, 0]
click at [40, 243] on div "if ( ! submitResponse . ok ) { throw new Error ( ` HTTP error! status: ${ submi…" at bounding box center [532, 222] width 1016 height 96
click at [106, 243] on div "if ( ! submitResponse . ok ) { throw new Error ( ` HTTP error! status: ${ submi…" at bounding box center [532, 222] width 1016 height 96
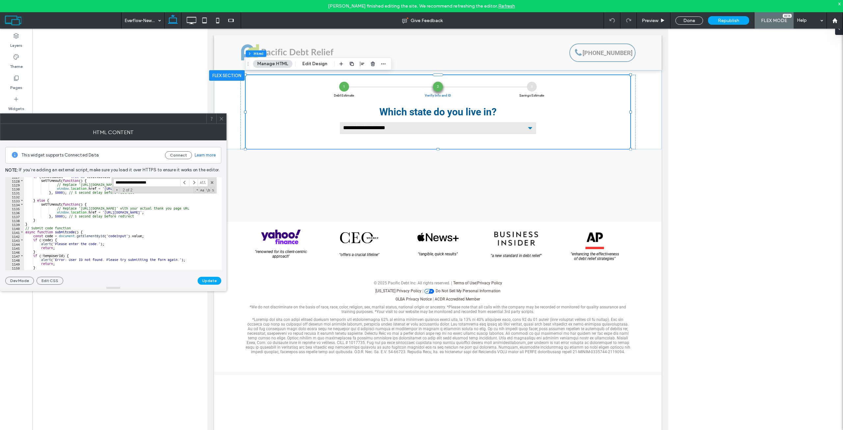
scroll to position [4450, 0]
click at [77, 221] on div "if ( isValidDebt == true && isValidState == true ) { setTimeout ( function ( ) …" at bounding box center [532, 222] width 1016 height 96
type textarea "*"
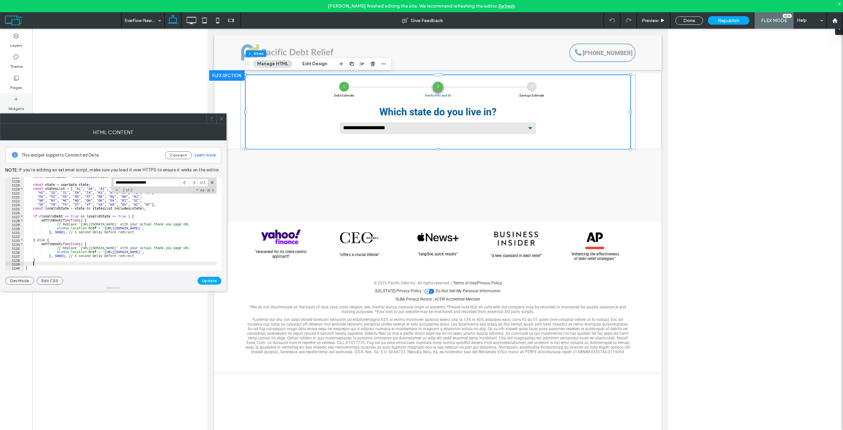
scroll to position [4415, 0]
paste textarea "**********"
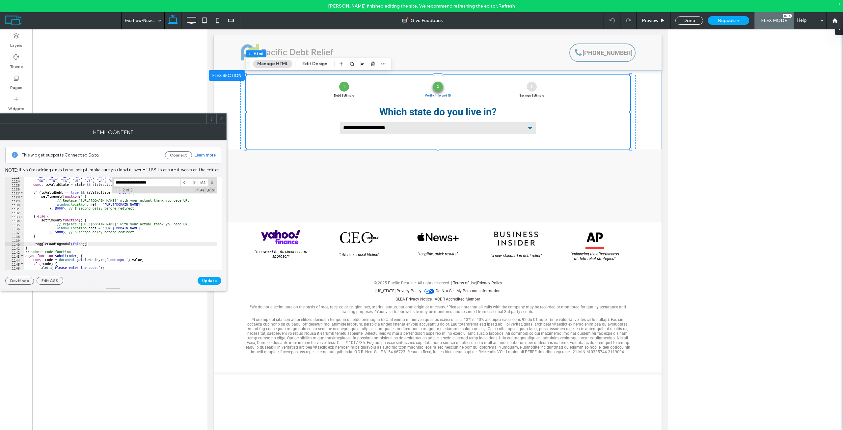
scroll to position [4434, 0]
click at [34, 244] on div ""NM" , "NY" , "NC" , "ND" , "OH" , "OK" , "PA" , "RI" , "SC" , "SD" , "TN" , "T…" at bounding box center [532, 222] width 1016 height 96
type textarea "**********"
click at [91, 238] on div ""NM" , "NY" , "NC" , "ND" , "OH" , "OK" , "PA" , "RI" , "SC" , "SD" , "TN" , "T…" at bounding box center [532, 222] width 1016 height 96
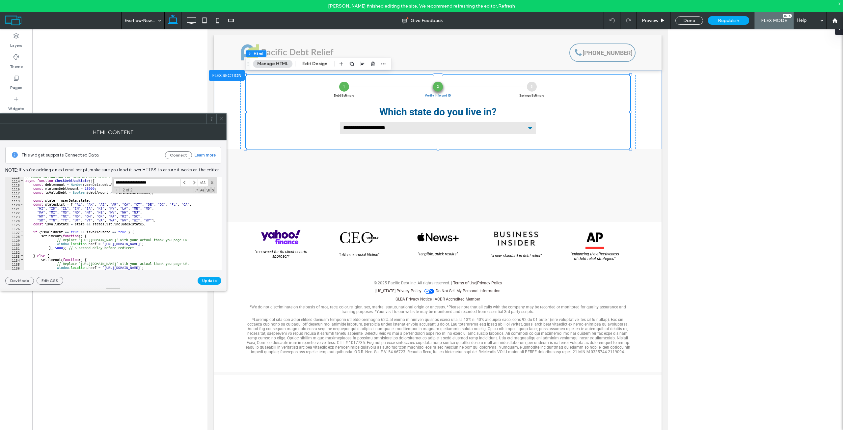
scroll to position [4375, 0]
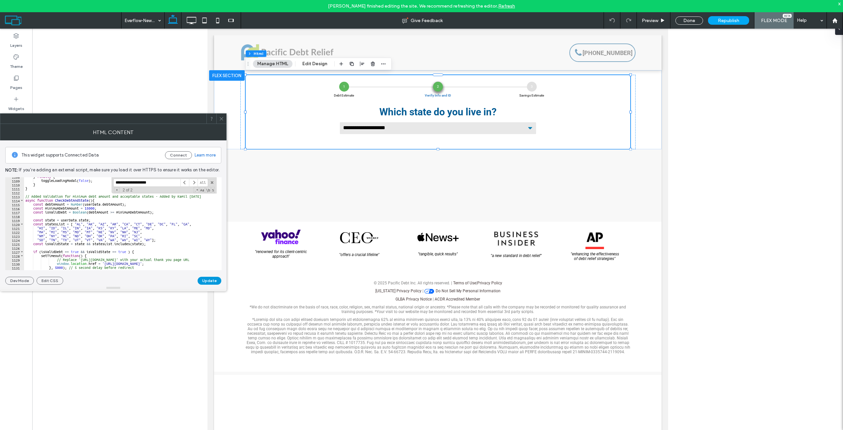
click at [202, 281] on button "Update" at bounding box center [209, 280] width 24 height 8
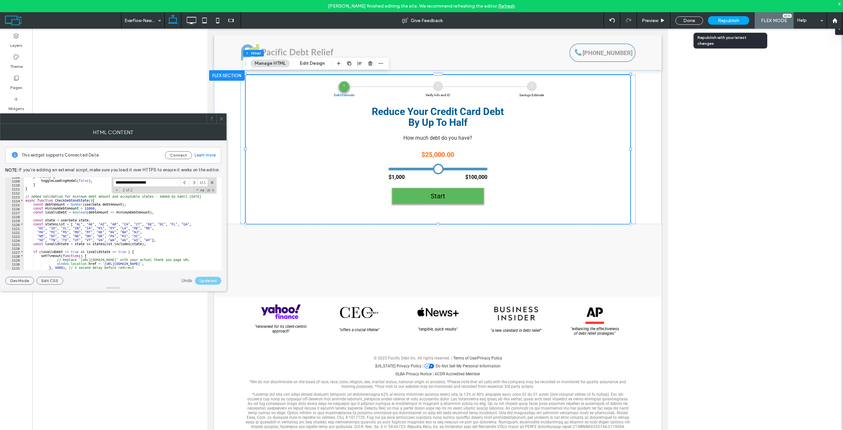
click at [732, 24] on div "Republish" at bounding box center [728, 20] width 41 height 9
